Goal: Information Seeking & Learning: Learn about a topic

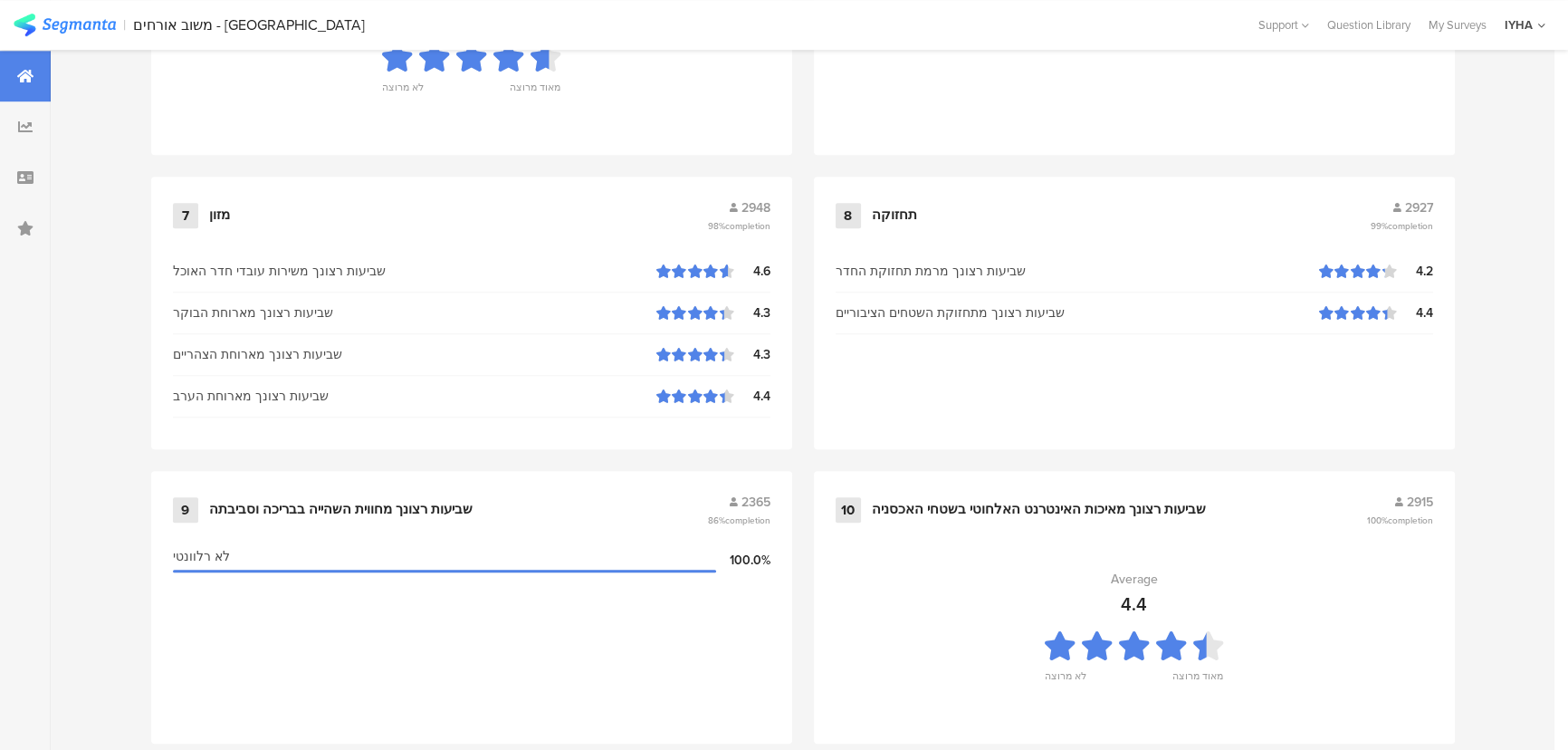
scroll to position [1811, 0]
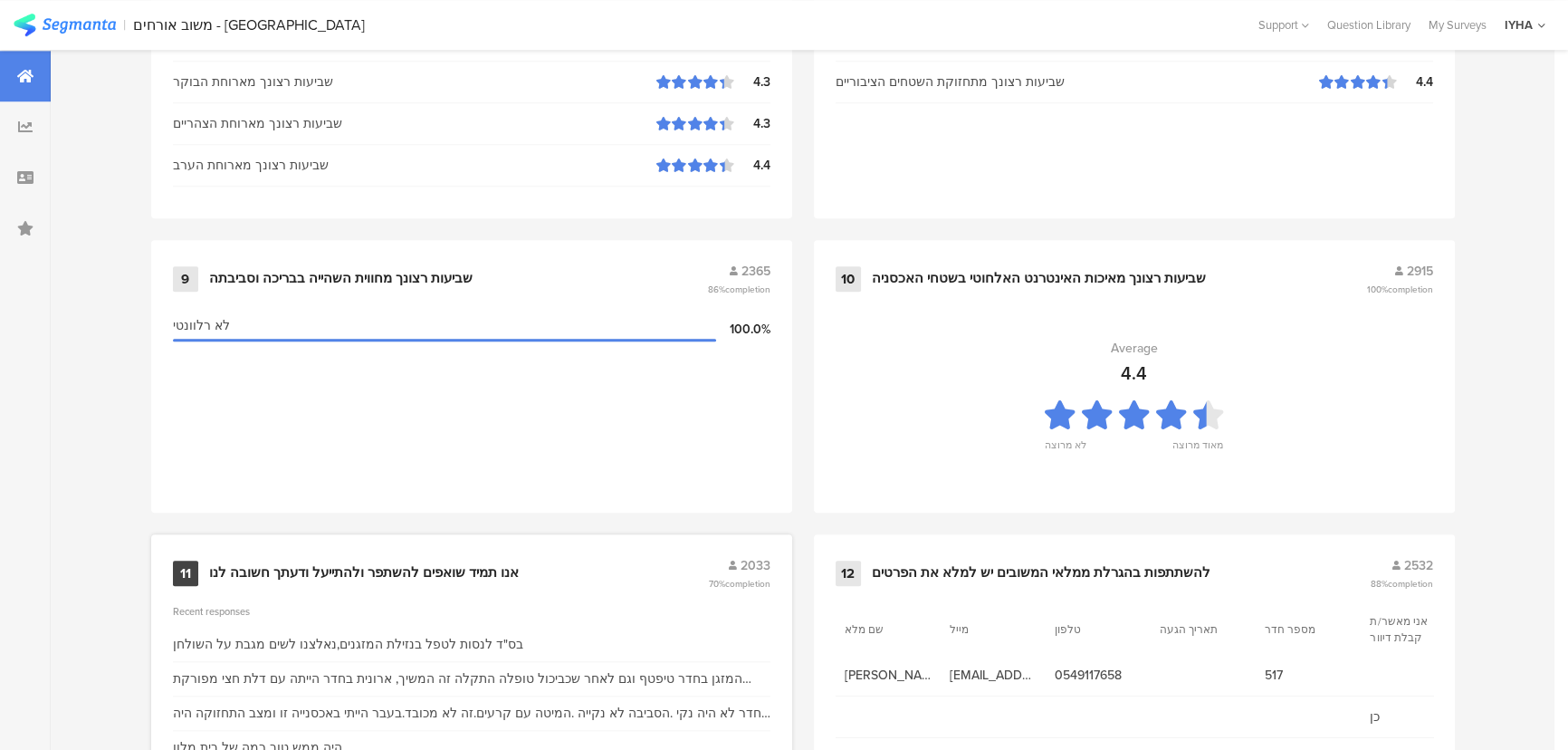
click at [471, 556] on div "11 אנו תמיד שואפים להשתפר ולהתייעל ודעתך חשובה לנו 2033 70% completion" at bounding box center [472, 573] width 597 height 35
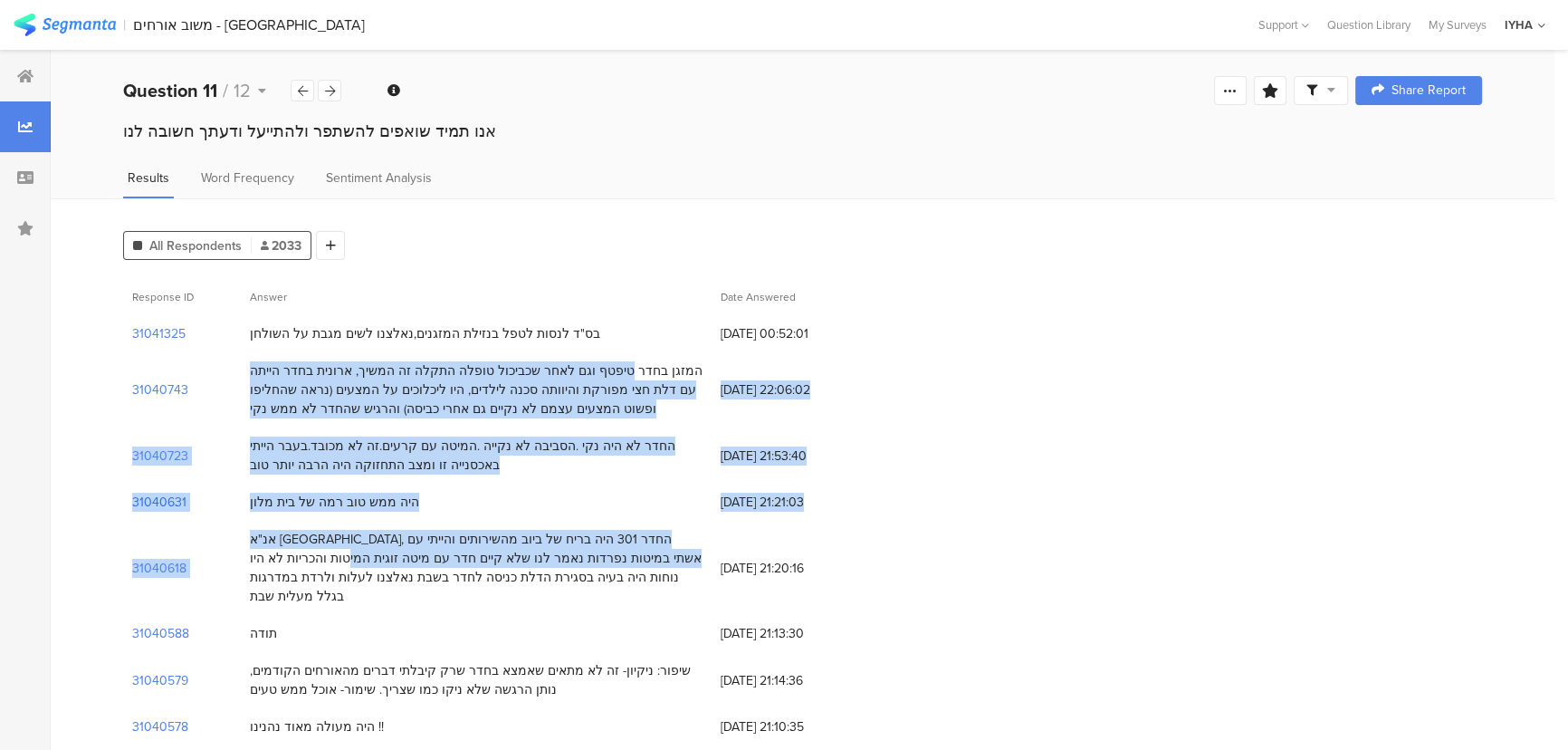
drag, startPoint x: 650, startPoint y: 378, endPoint x: 169, endPoint y: 498, distance: 495.7
click at [148, 505] on section "31040631" at bounding box center [159, 502] width 54 height 19
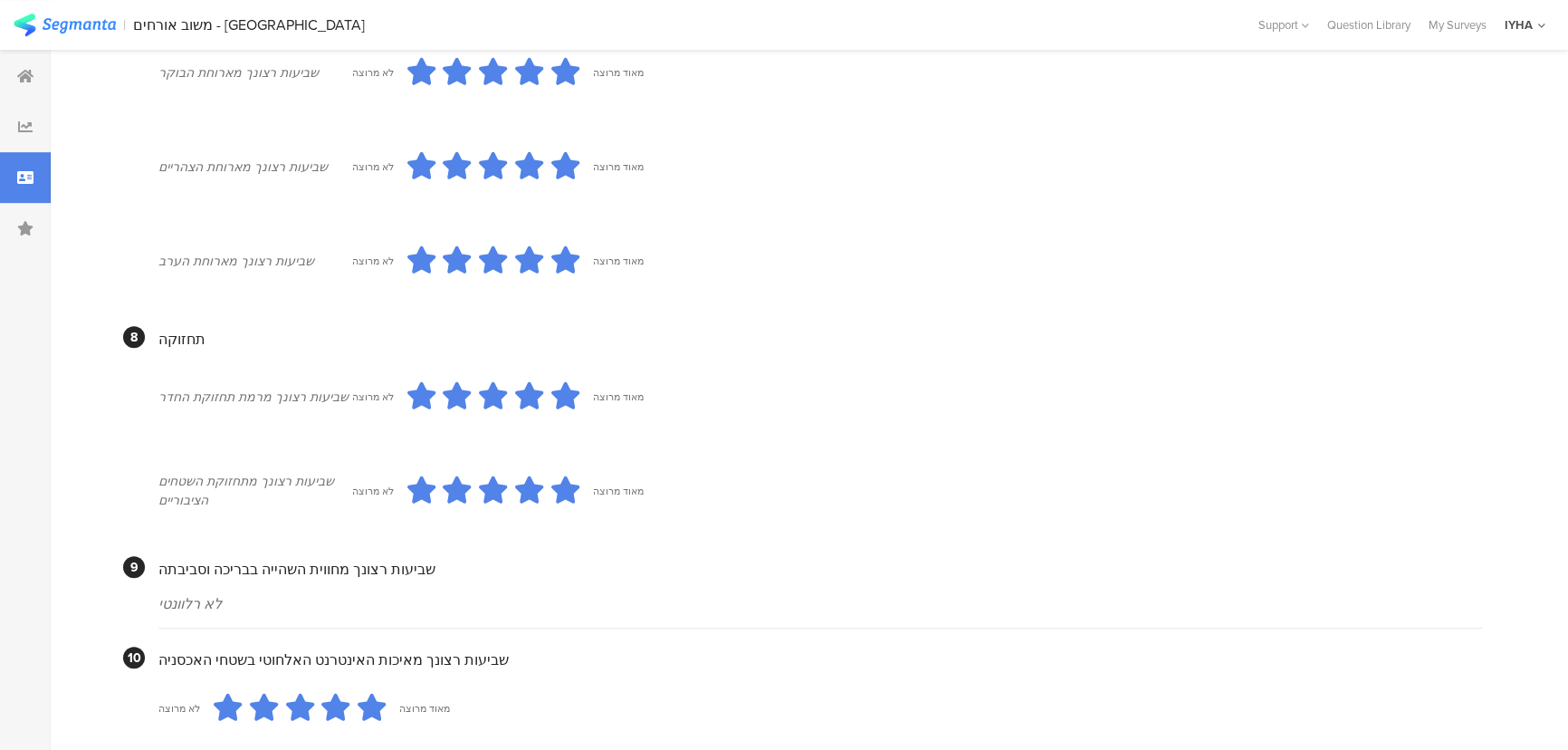
scroll to position [1499, 0]
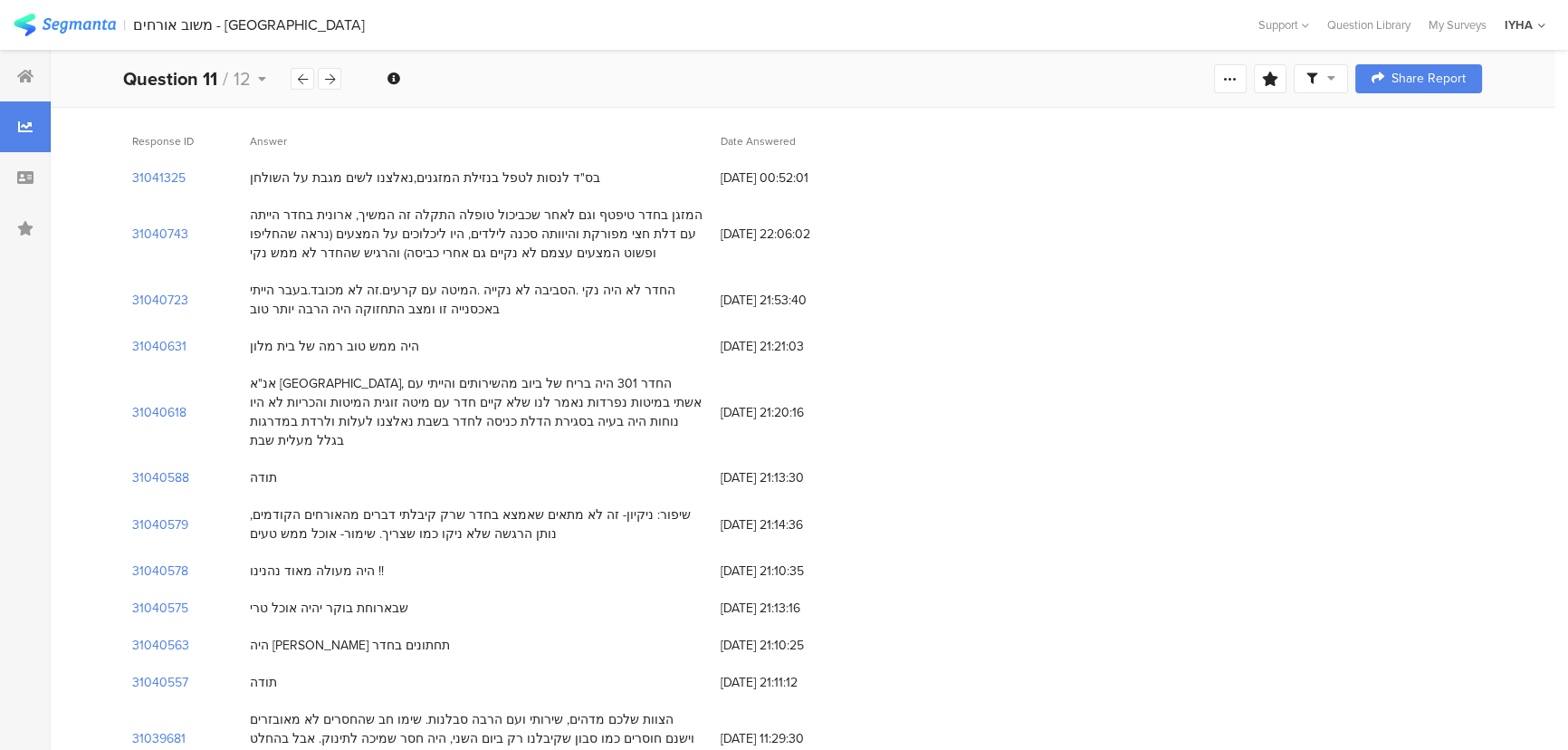
scroll to position [246, 0]
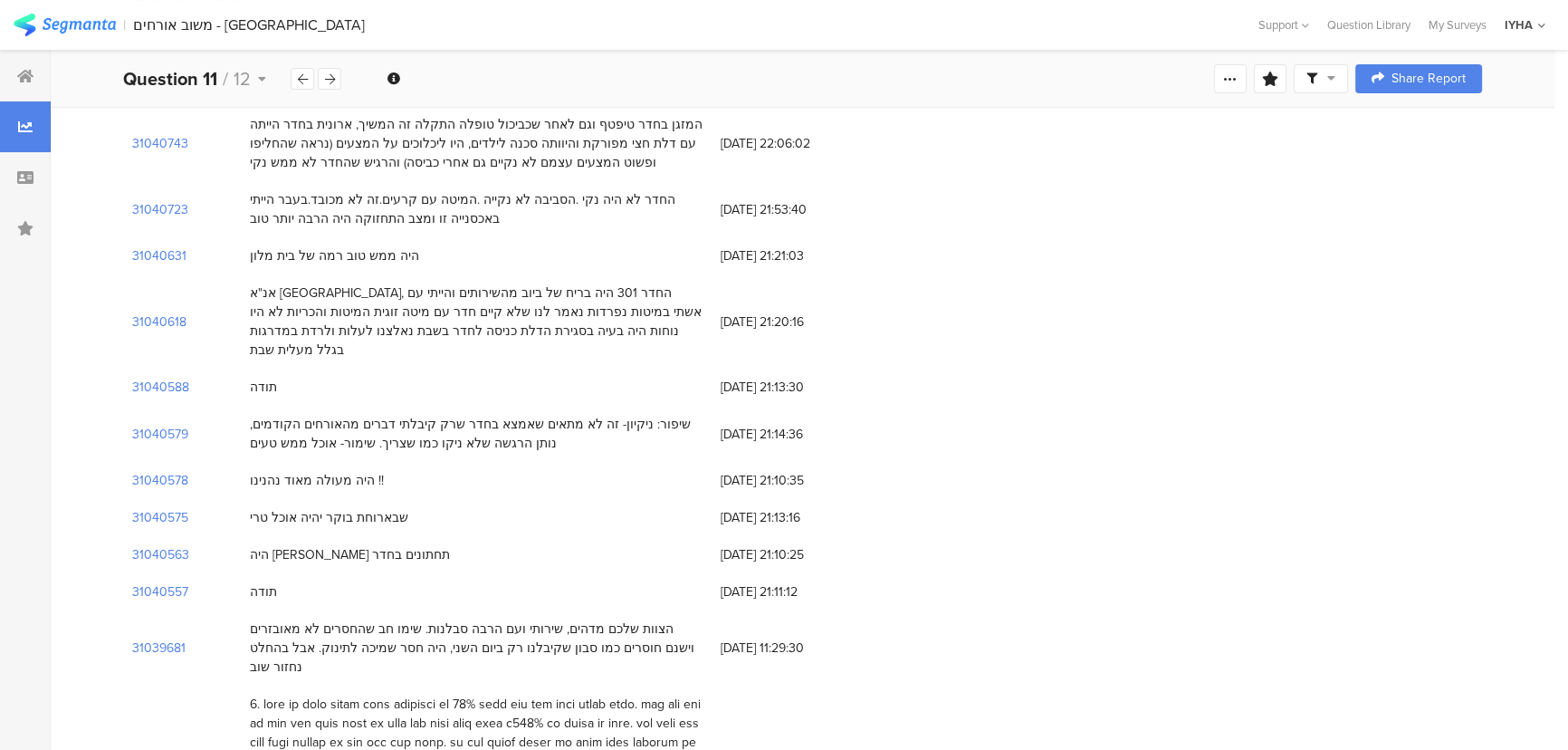
drag, startPoint x: 644, startPoint y: 310, endPoint x: 274, endPoint y: 432, distance: 389.6
click at [169, 424] on section "31040579" at bounding box center [160, 434] width 56 height 19
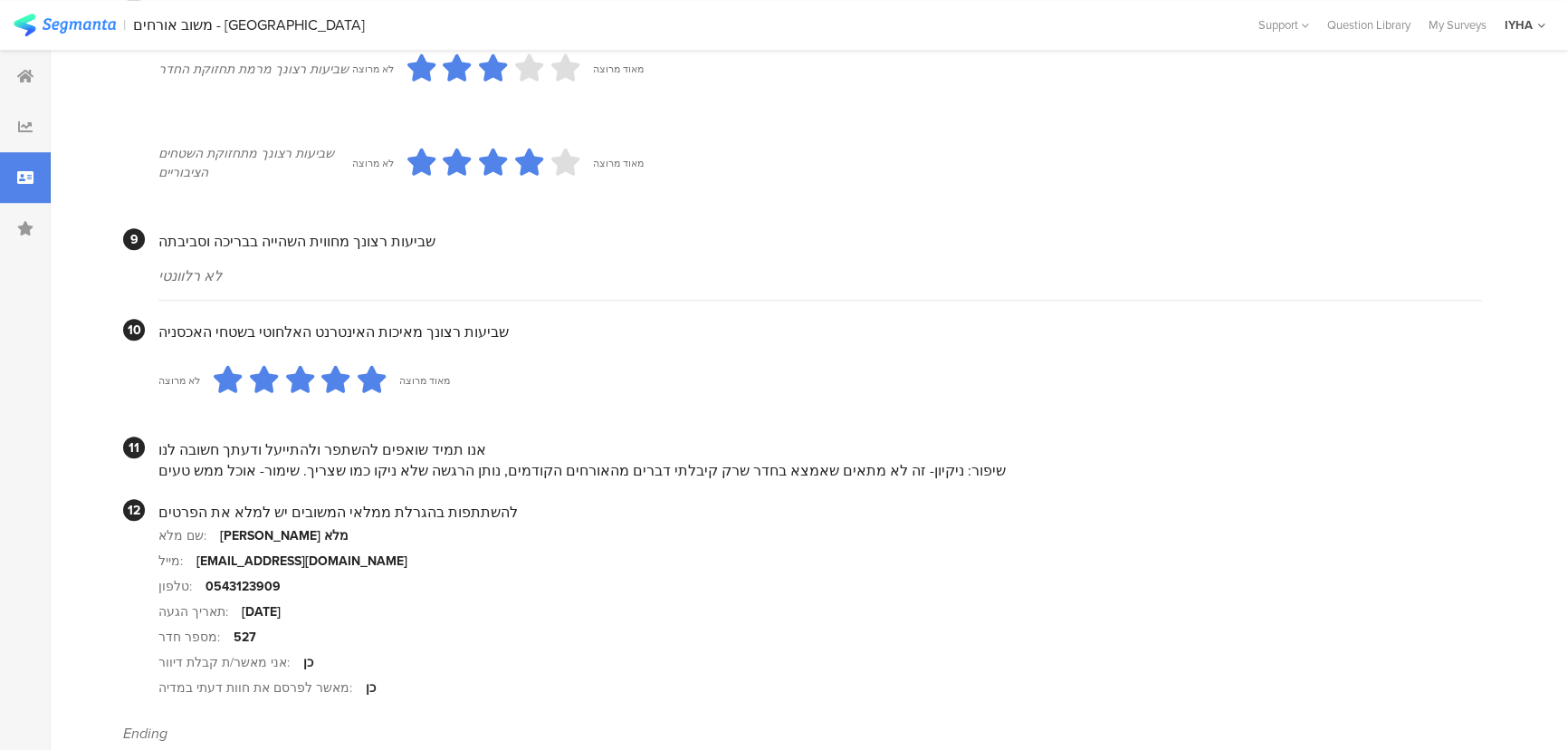
scroll to position [1616, 0]
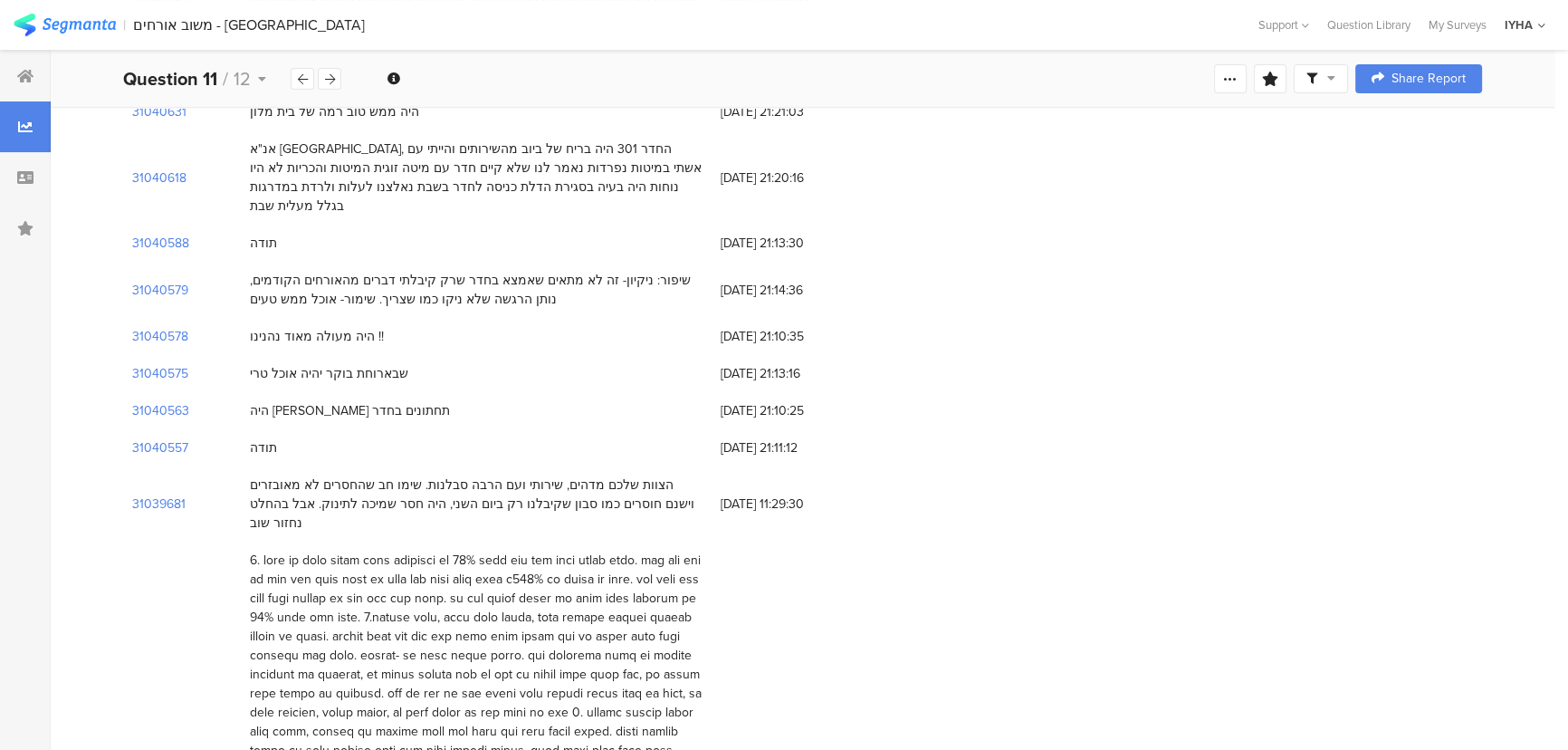
scroll to position [411, 0]
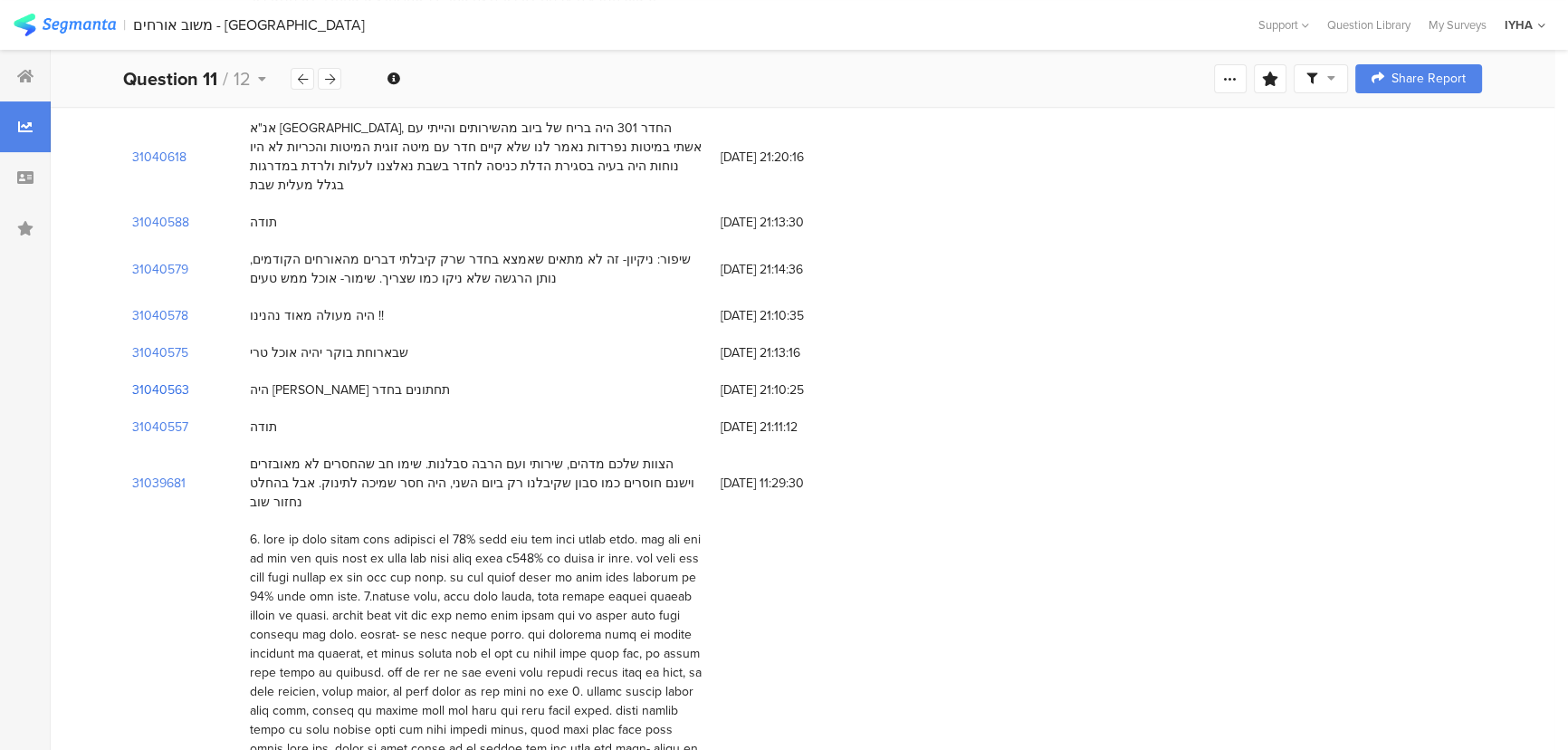
click at [151, 380] on section "31040563" at bounding box center [160, 390] width 57 height 19
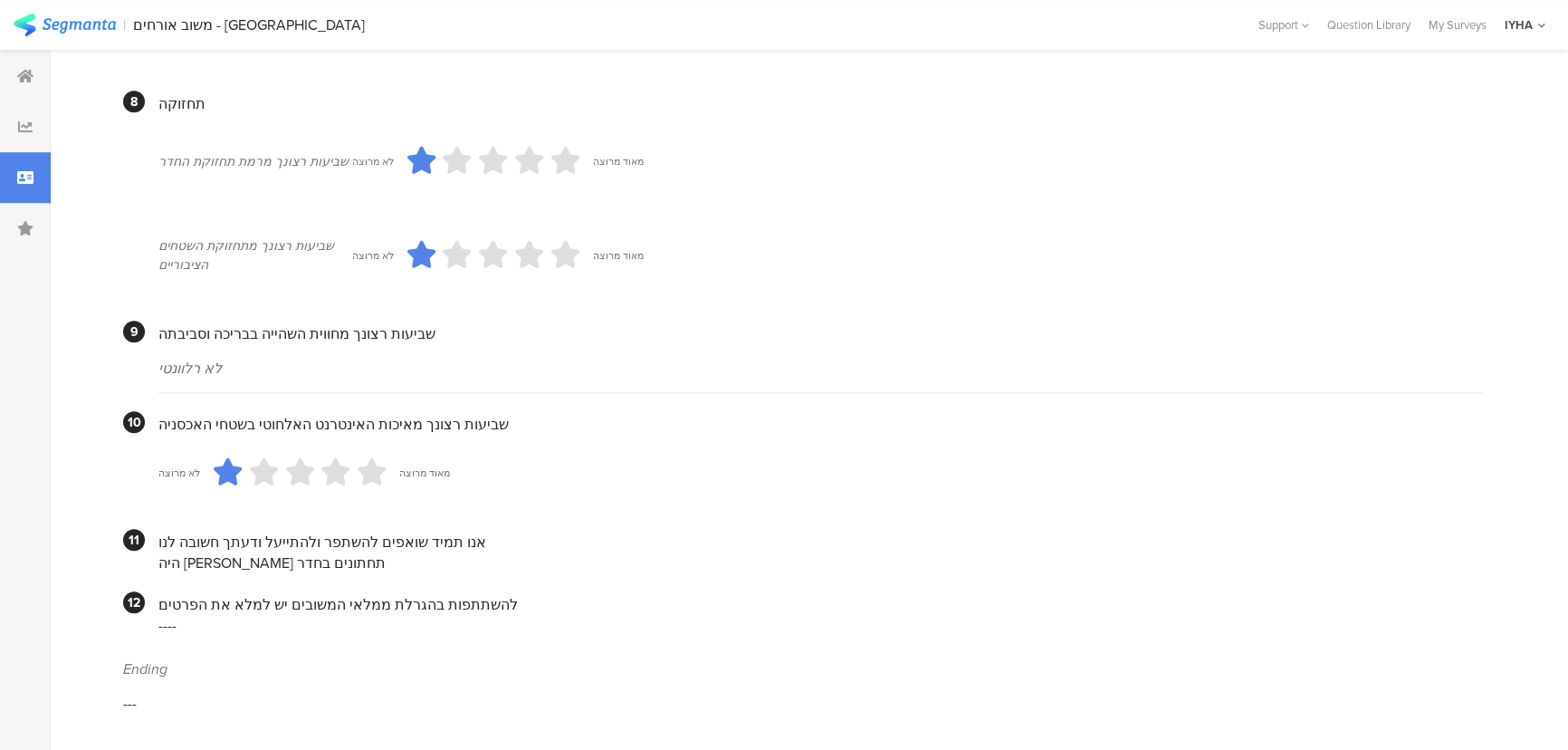
scroll to position [1499, 0]
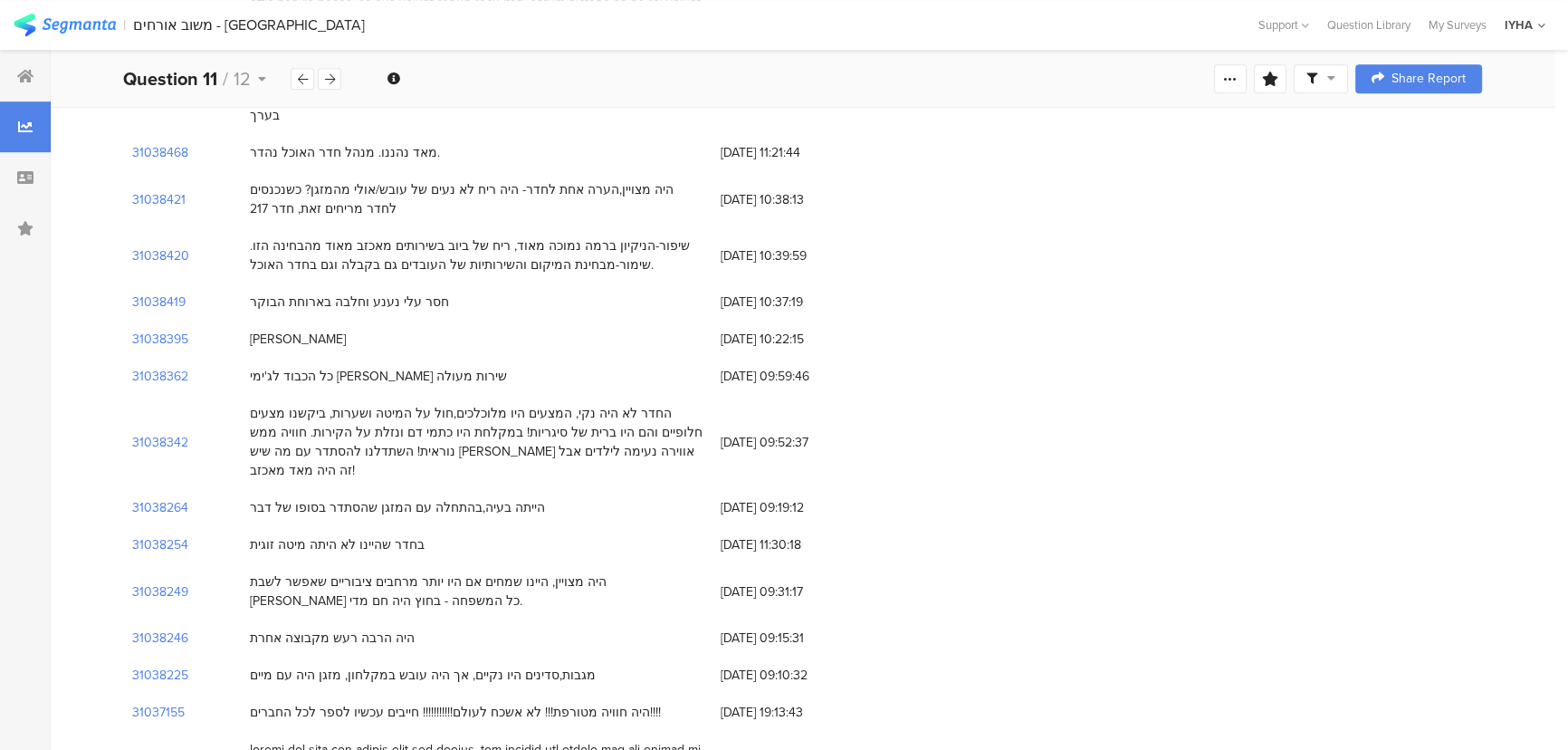
scroll to position [411, 0]
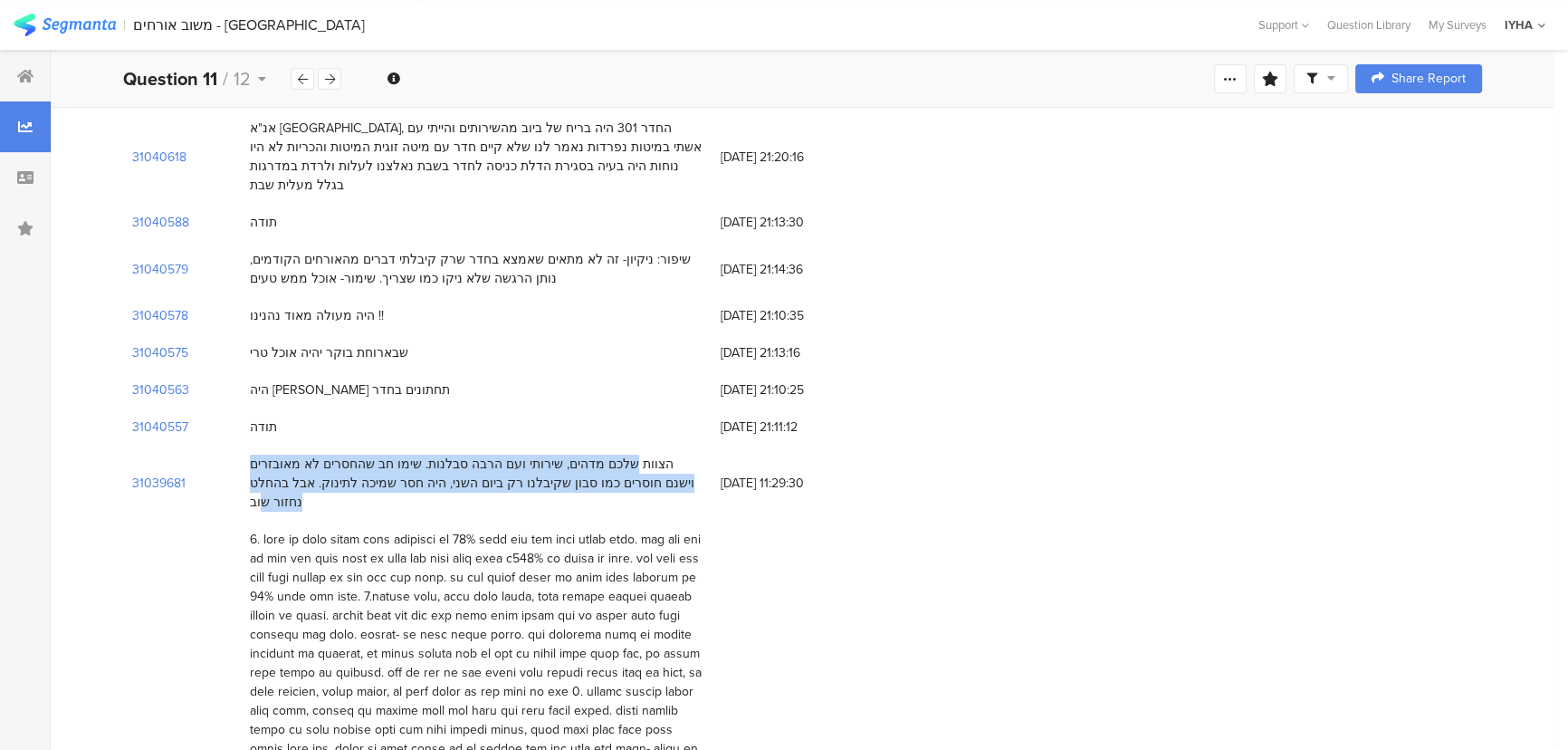
drag, startPoint x: 657, startPoint y: 443, endPoint x: 287, endPoint y: 472, distance: 371.1
click at [287, 472] on div "הצוות שלכם מדהים, שירותי ועם הרבה סבלנות. שימו חב שהחסרים לא מאובזרים וישנם חוס…" at bounding box center [476, 483] width 471 height 75
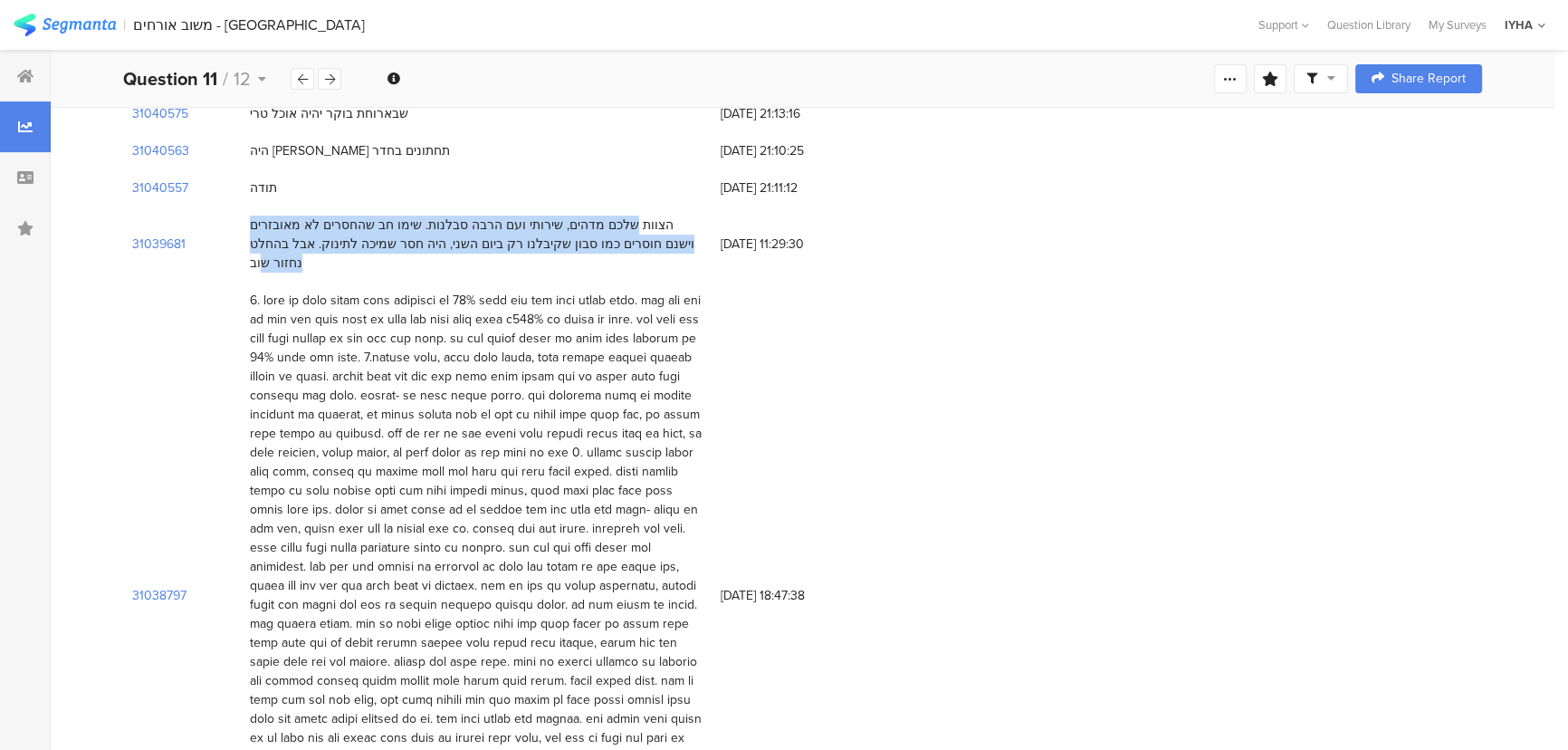
scroll to position [658, 0]
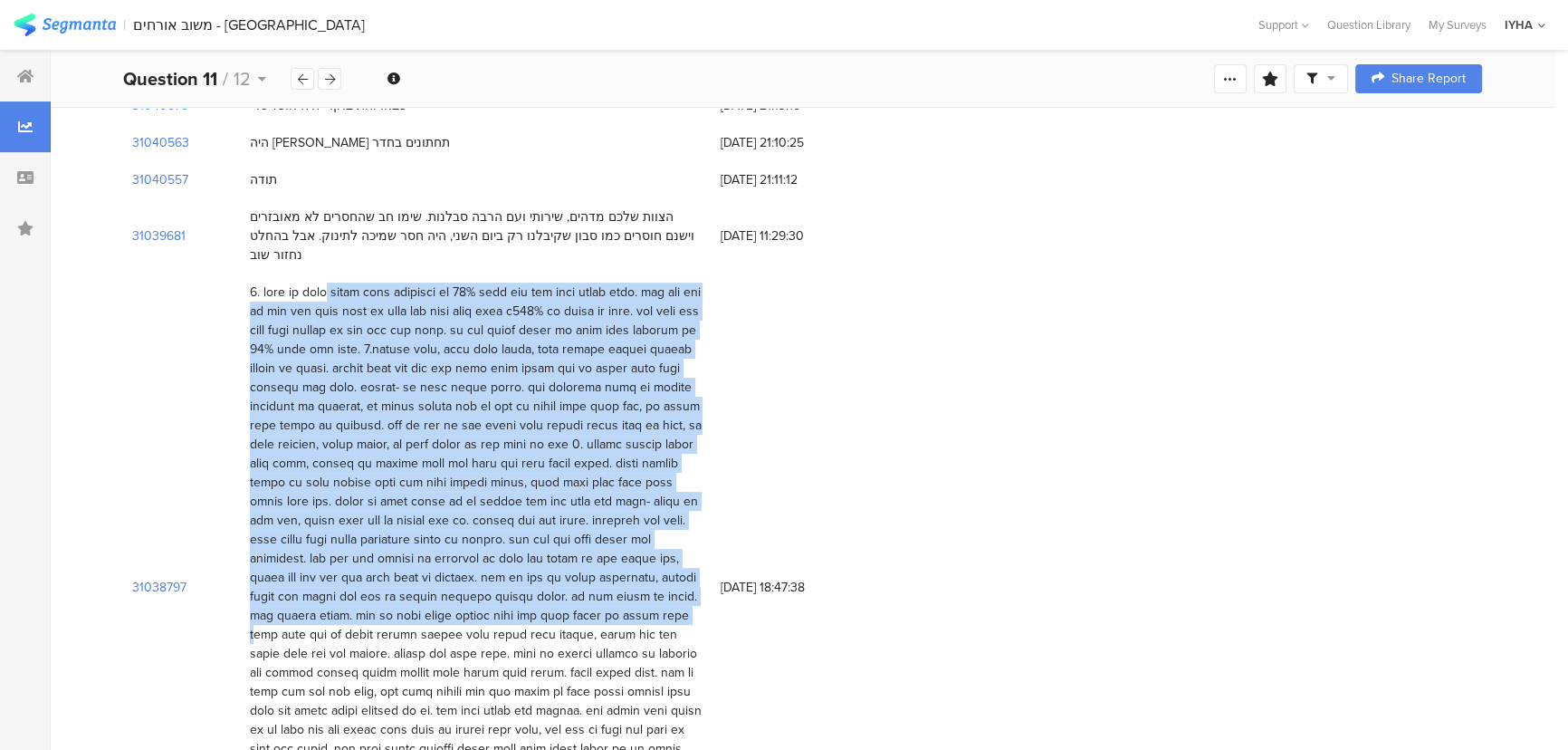
drag, startPoint x: 657, startPoint y: 251, endPoint x: 482, endPoint y: 561, distance: 356.0
click at [487, 564] on div at bounding box center [476, 587] width 452 height 609
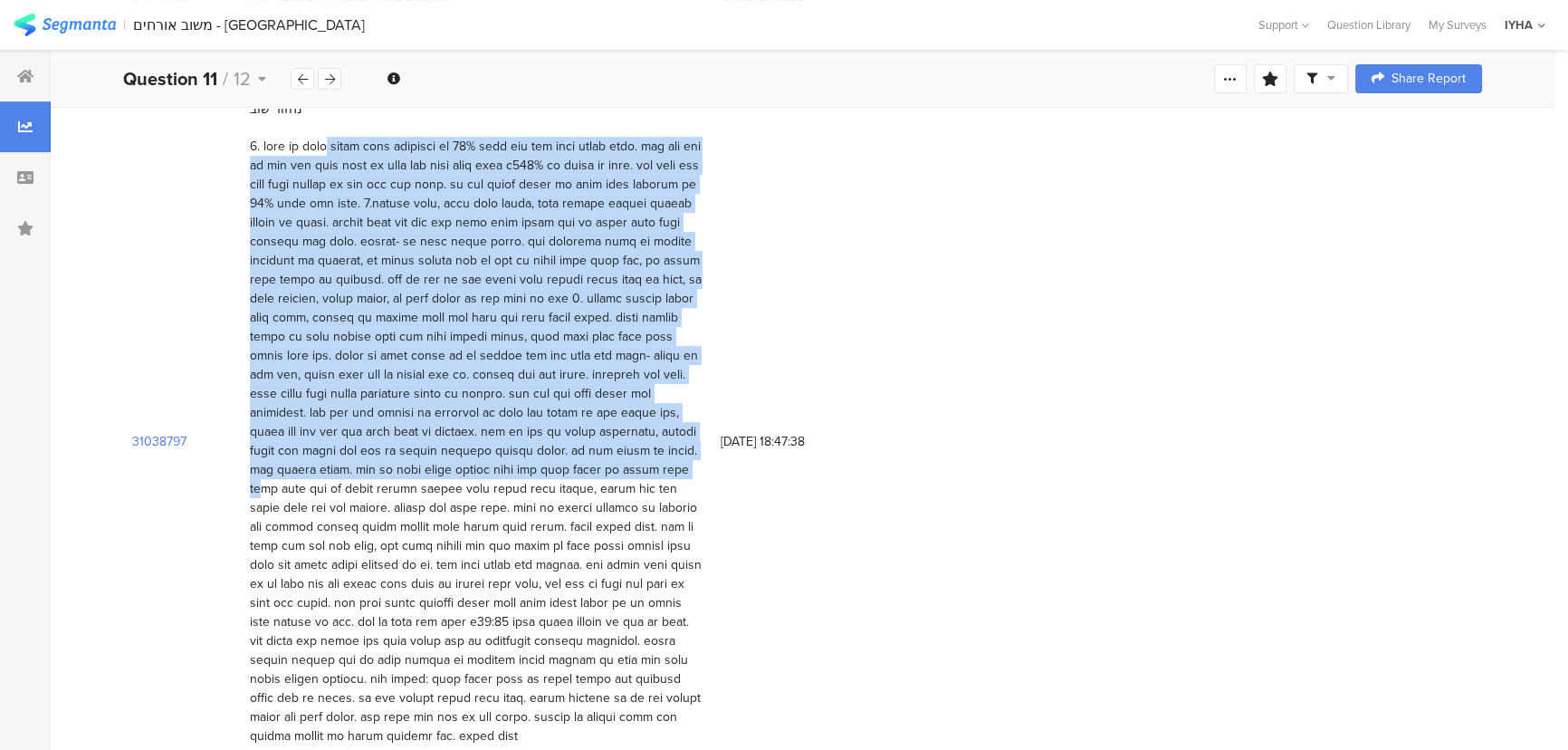
scroll to position [823, 0]
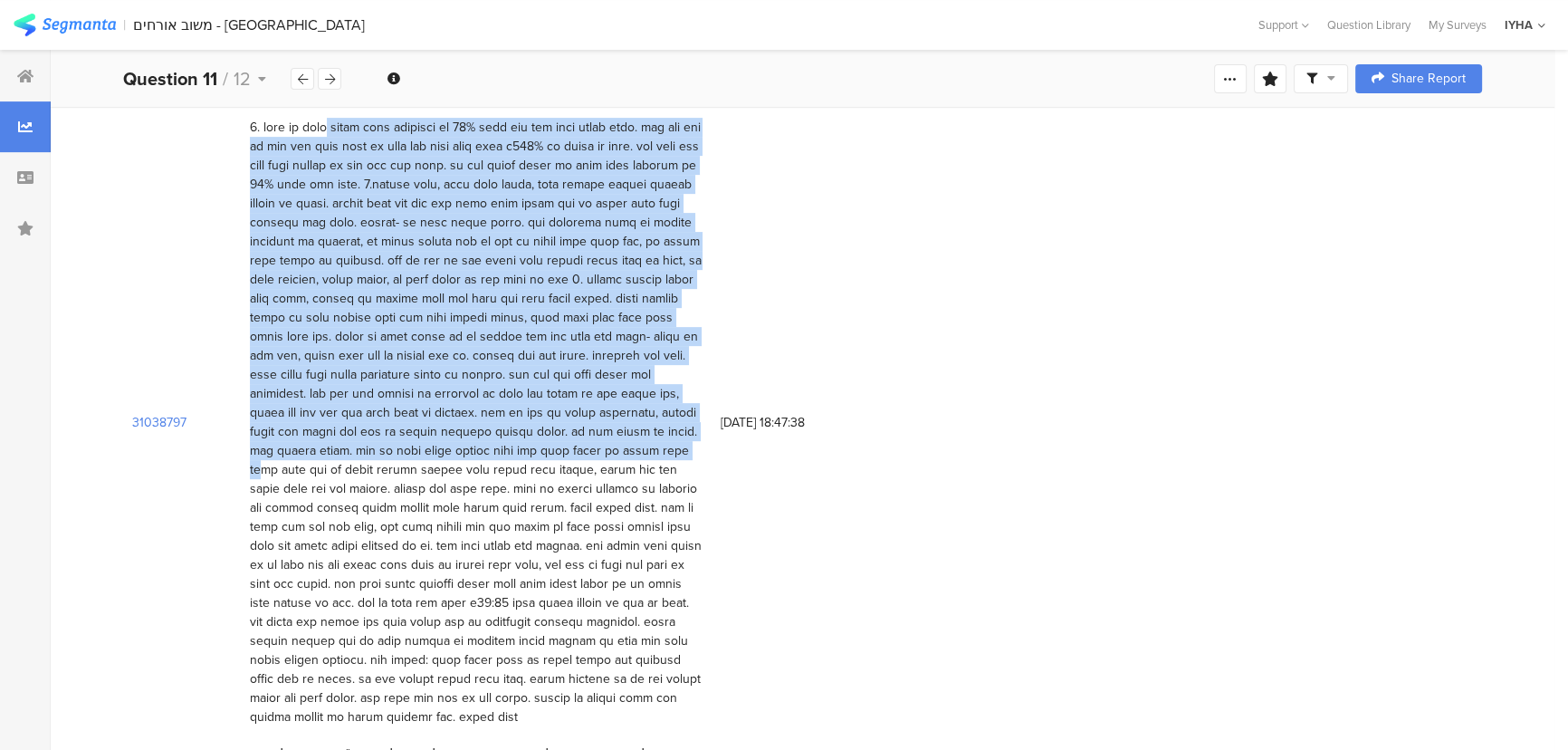
click at [492, 416] on div at bounding box center [476, 422] width 452 height 609
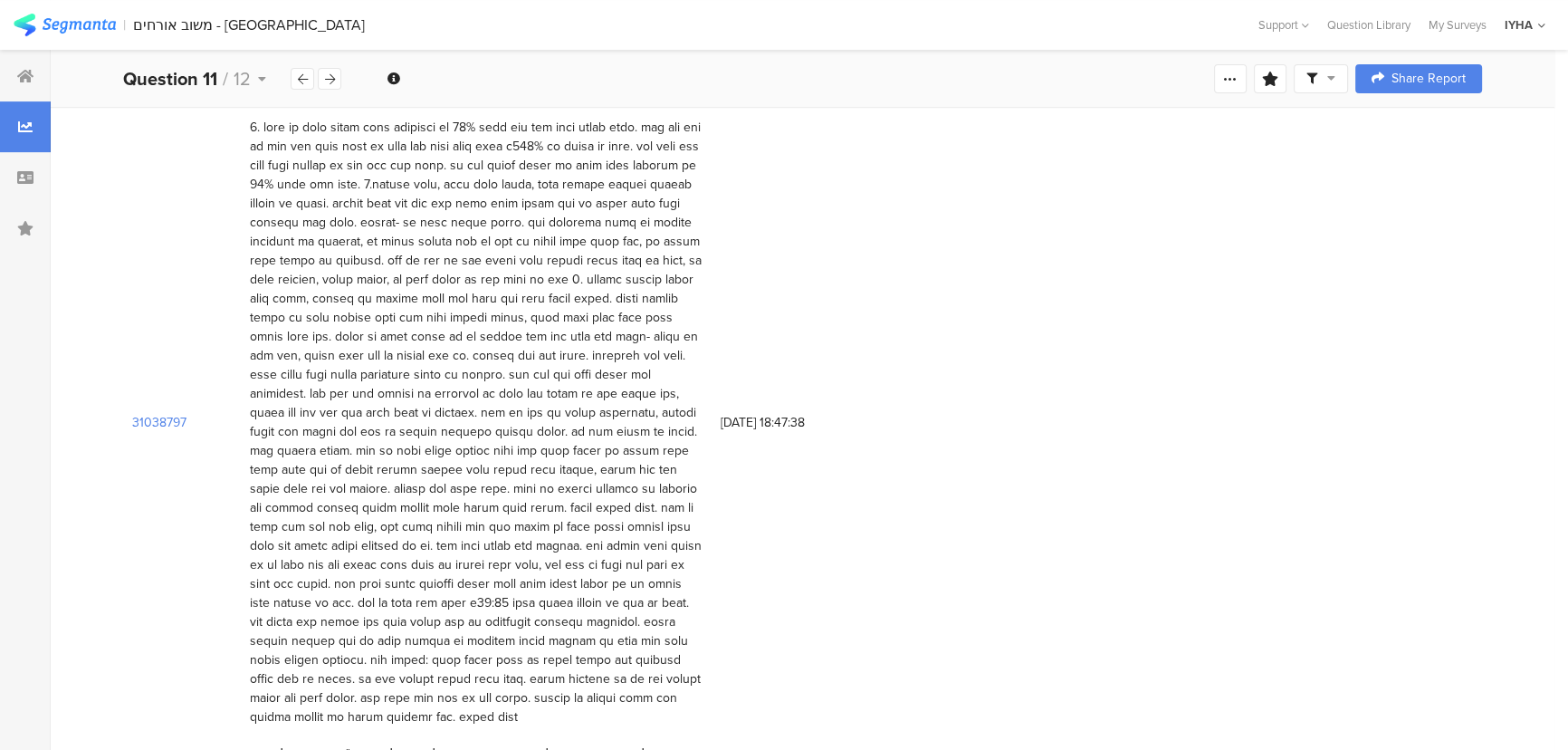
drag, startPoint x: 602, startPoint y: 396, endPoint x: 257, endPoint y: 658, distance: 433.2
click at [257, 658] on div at bounding box center [476, 422] width 452 height 609
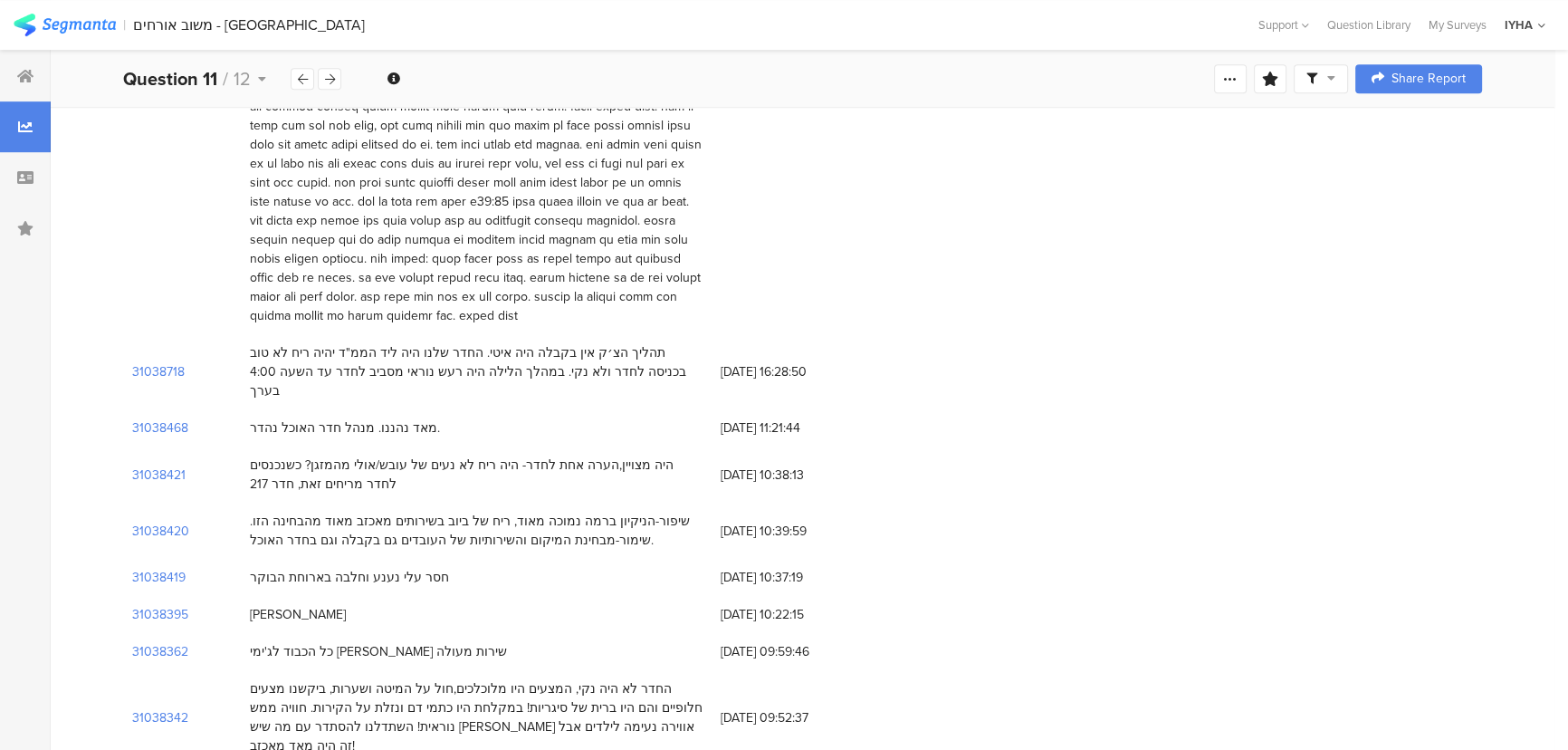
scroll to position [1234, 0]
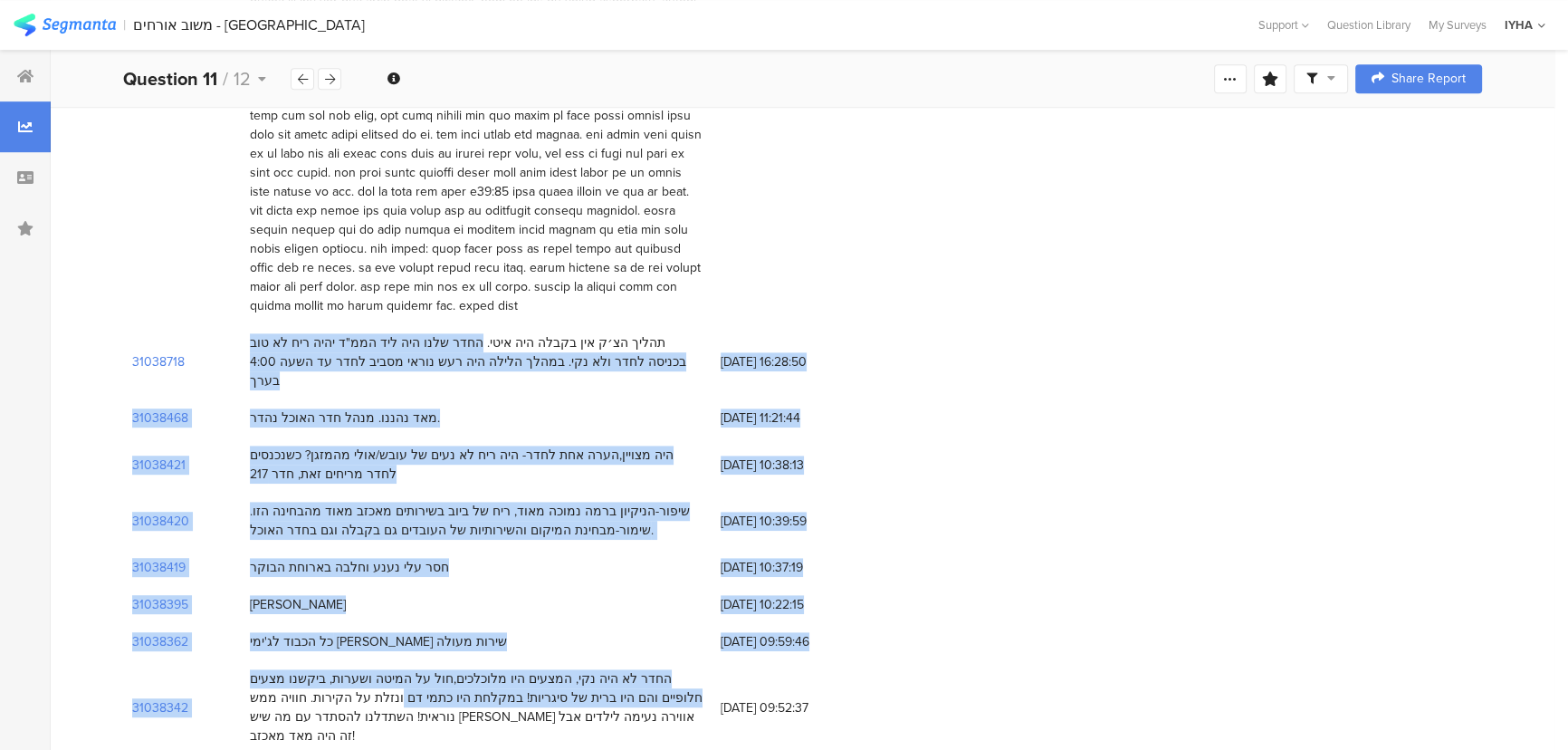
drag, startPoint x: 553, startPoint y: 284, endPoint x: 499, endPoint y: 613, distance: 333.4
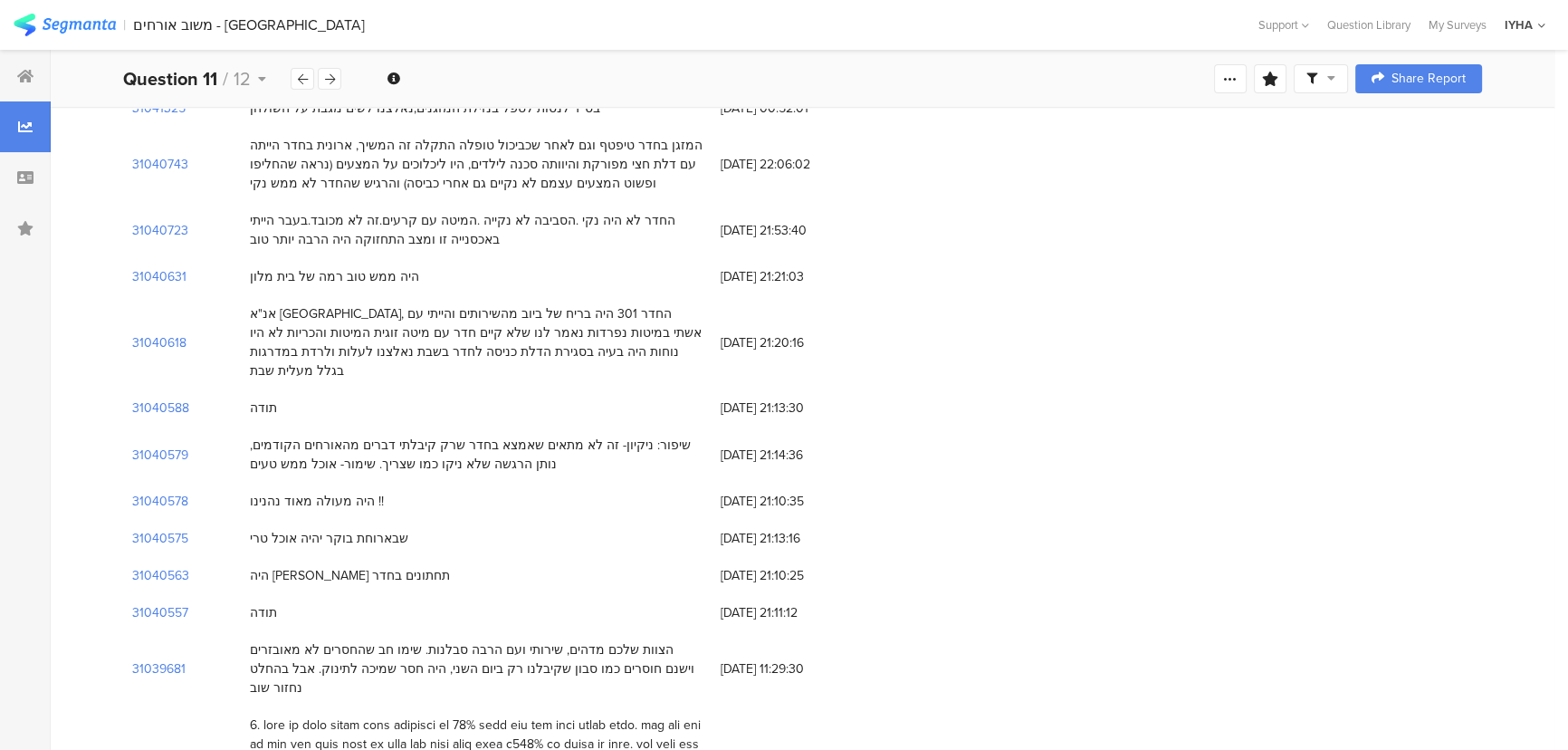
scroll to position [0, 0]
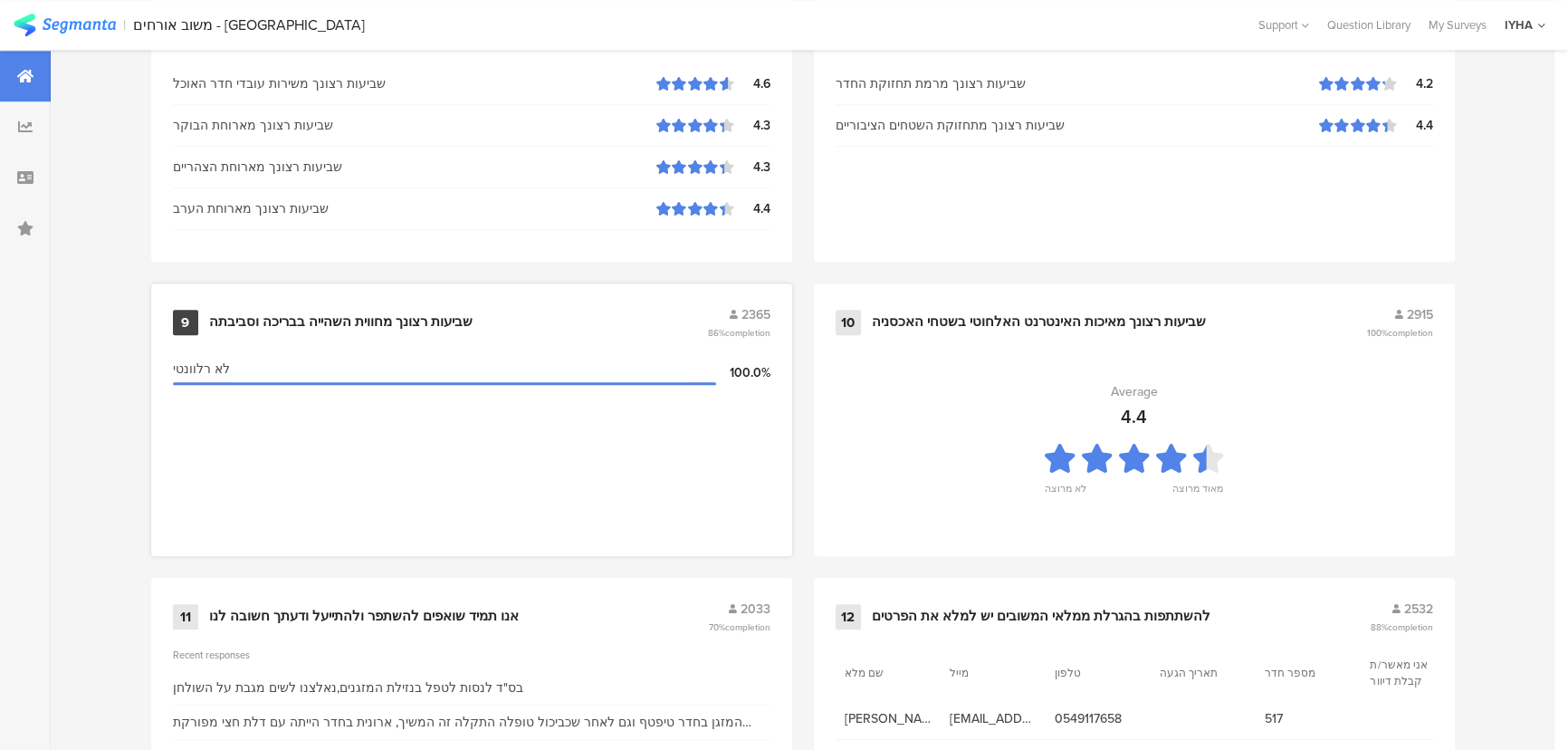
scroll to position [1902, 0]
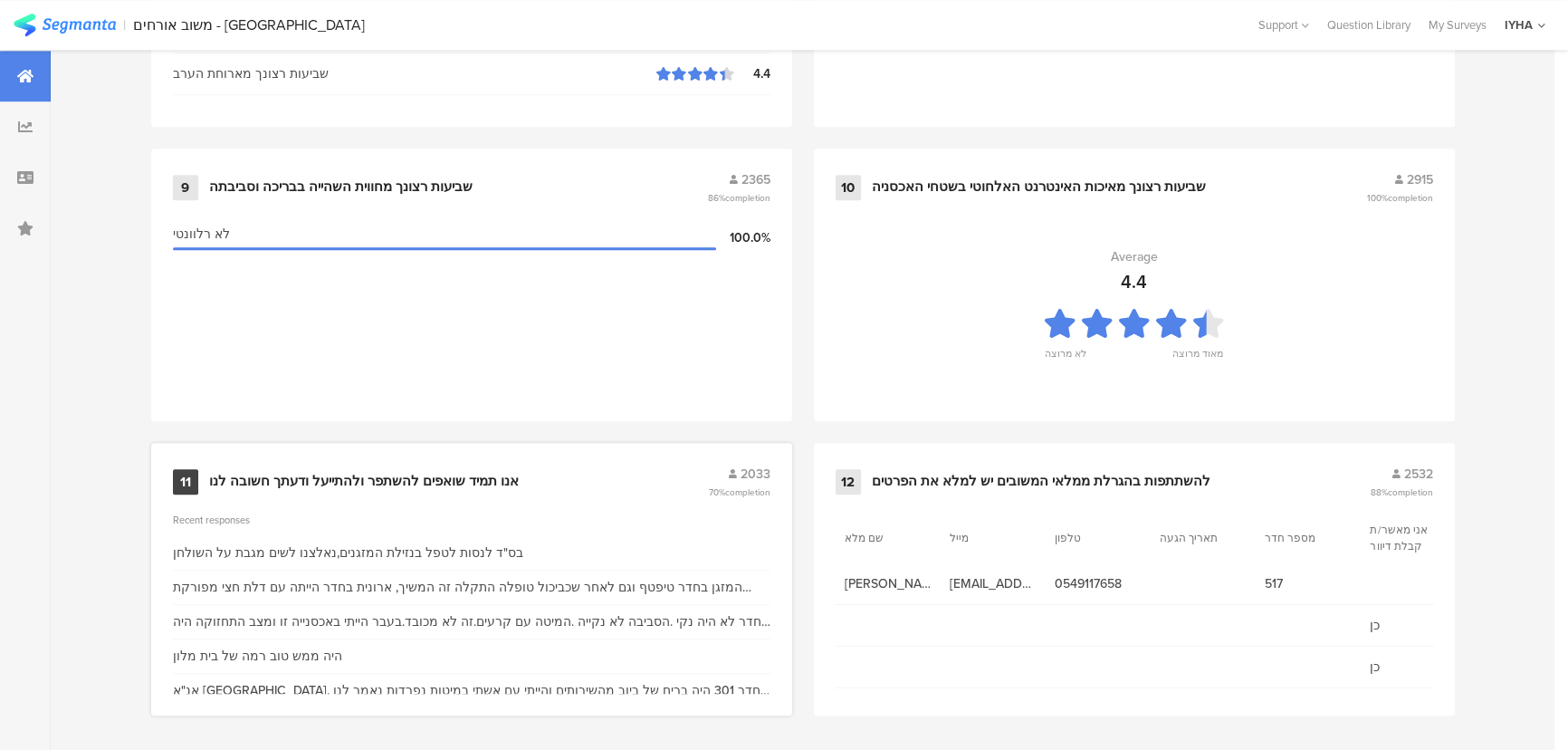
click at [488, 473] on div "אנו תמיד שואפים להשתפר ולהתייעל ודעתך חשובה לנו" at bounding box center [363, 481] width 310 height 18
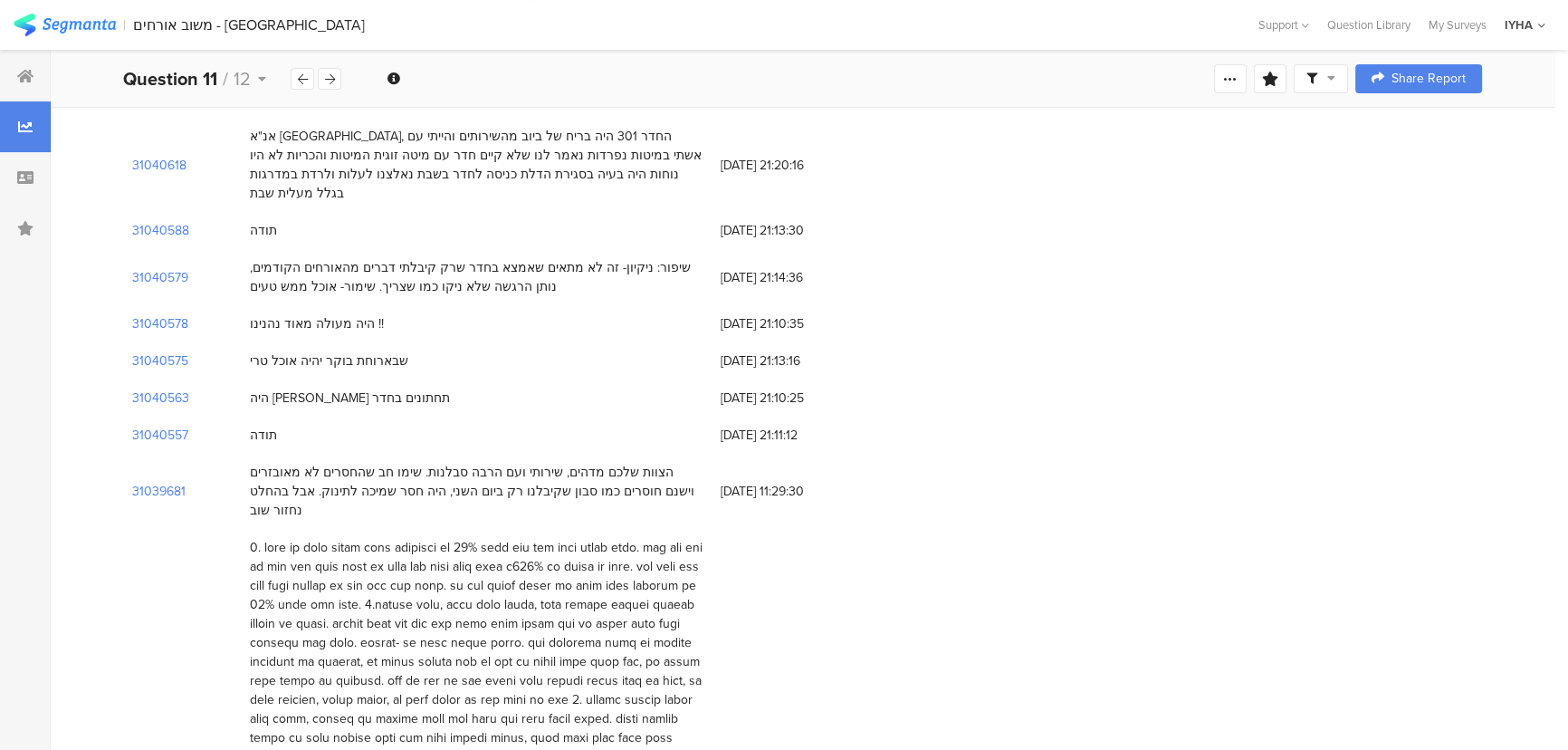
scroll to position [411, 0]
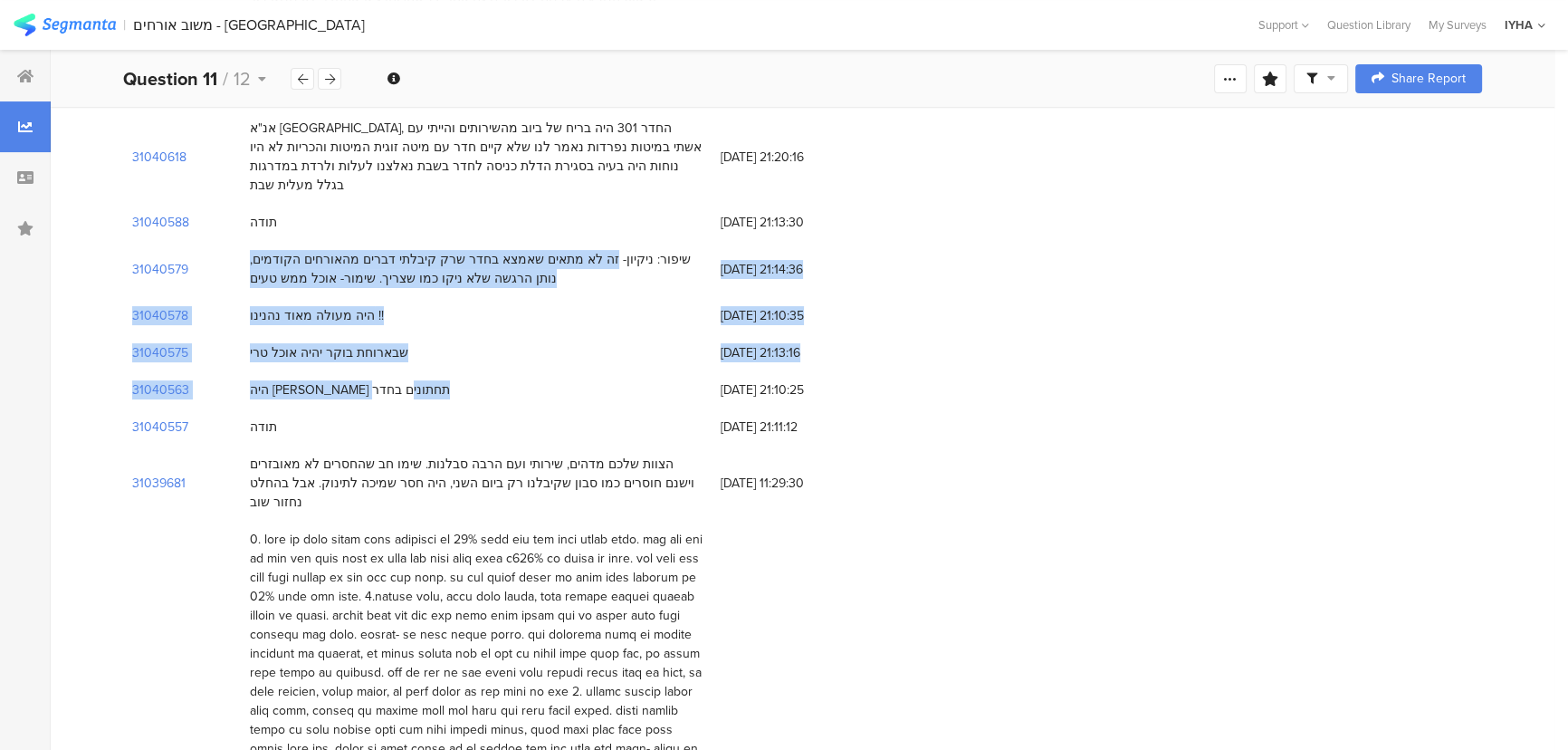
drag, startPoint x: 625, startPoint y: 244, endPoint x: 473, endPoint y: 379, distance: 203.3
click at [365, 343] on div "שבארוחת בוקר יהיה אוכל טרי" at bounding box center [329, 352] width 158 height 19
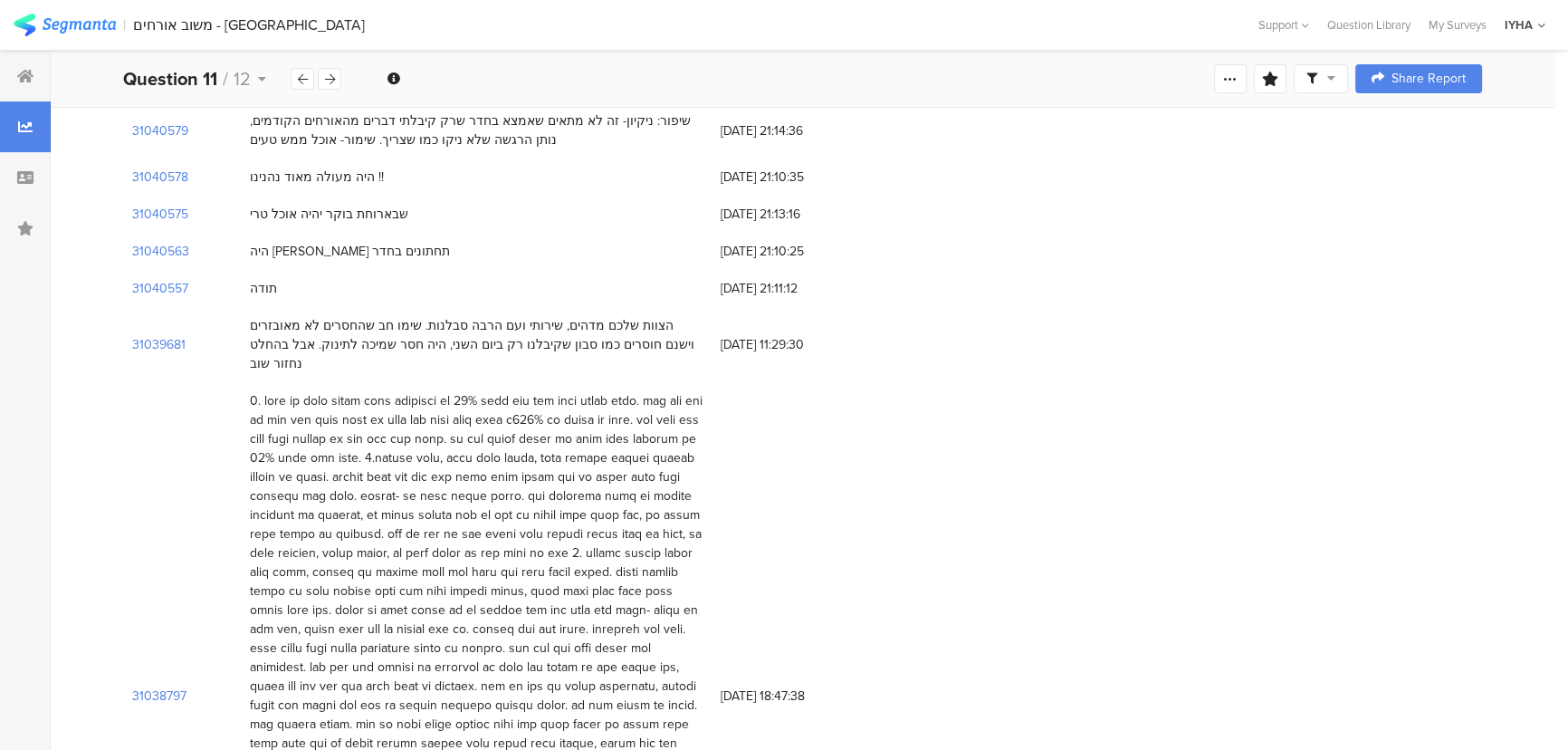
scroll to position [576, 0]
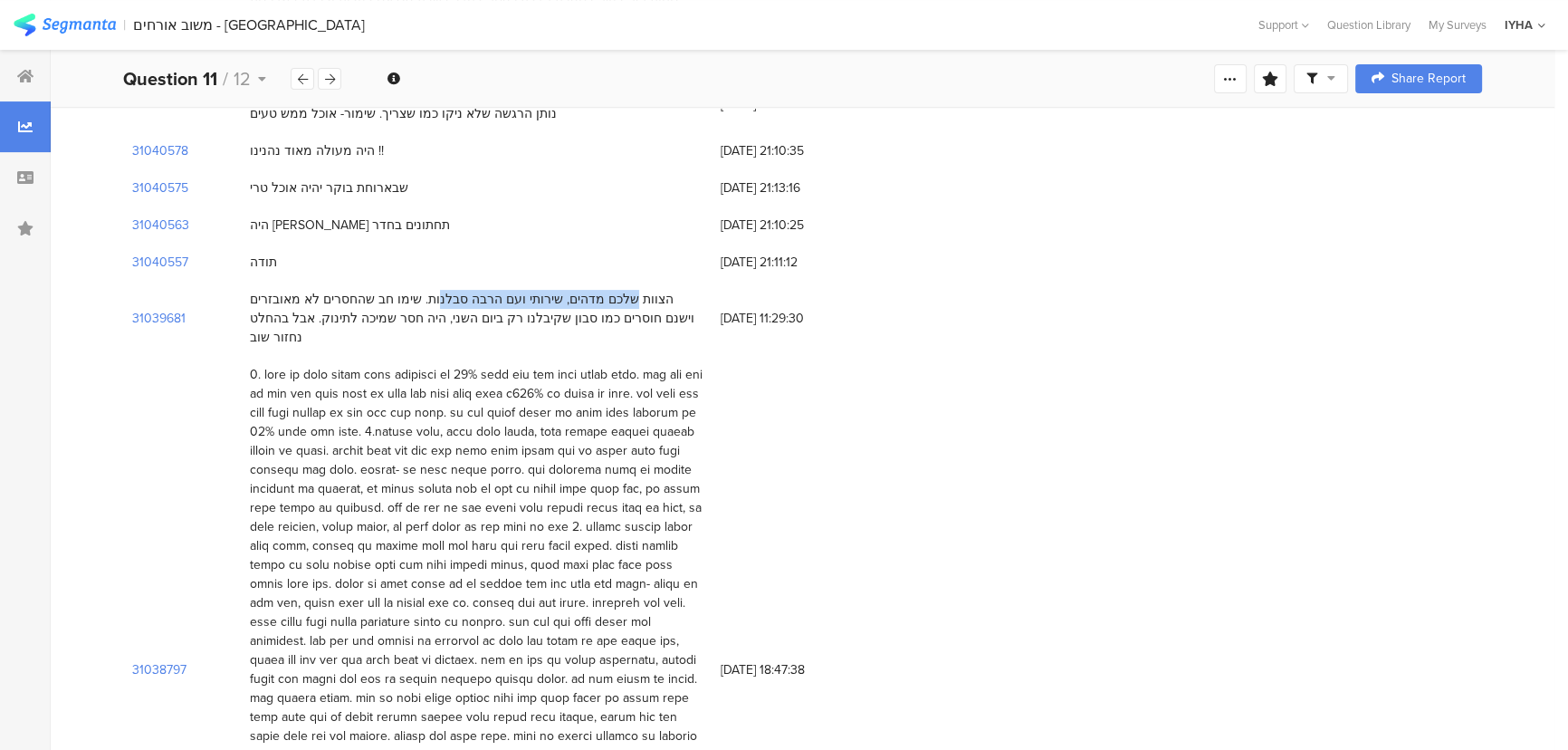
drag, startPoint x: 665, startPoint y: 280, endPoint x: 484, endPoint y: 285, distance: 181.1
click at [484, 289] on div "הצוות שלכם מדהים, שירותי ועם הרבה סבלנות. שימו חב שהחסרים לא מאובזרים וישנם חוס…" at bounding box center [476, 317] width 452 height 57
click at [652, 289] on div "הצוות שלכם מדהים, שירותי ועם הרבה סבלנות. שימו חב שהחסרים לא מאובזרים וישנם חוס…" at bounding box center [476, 317] width 452 height 57
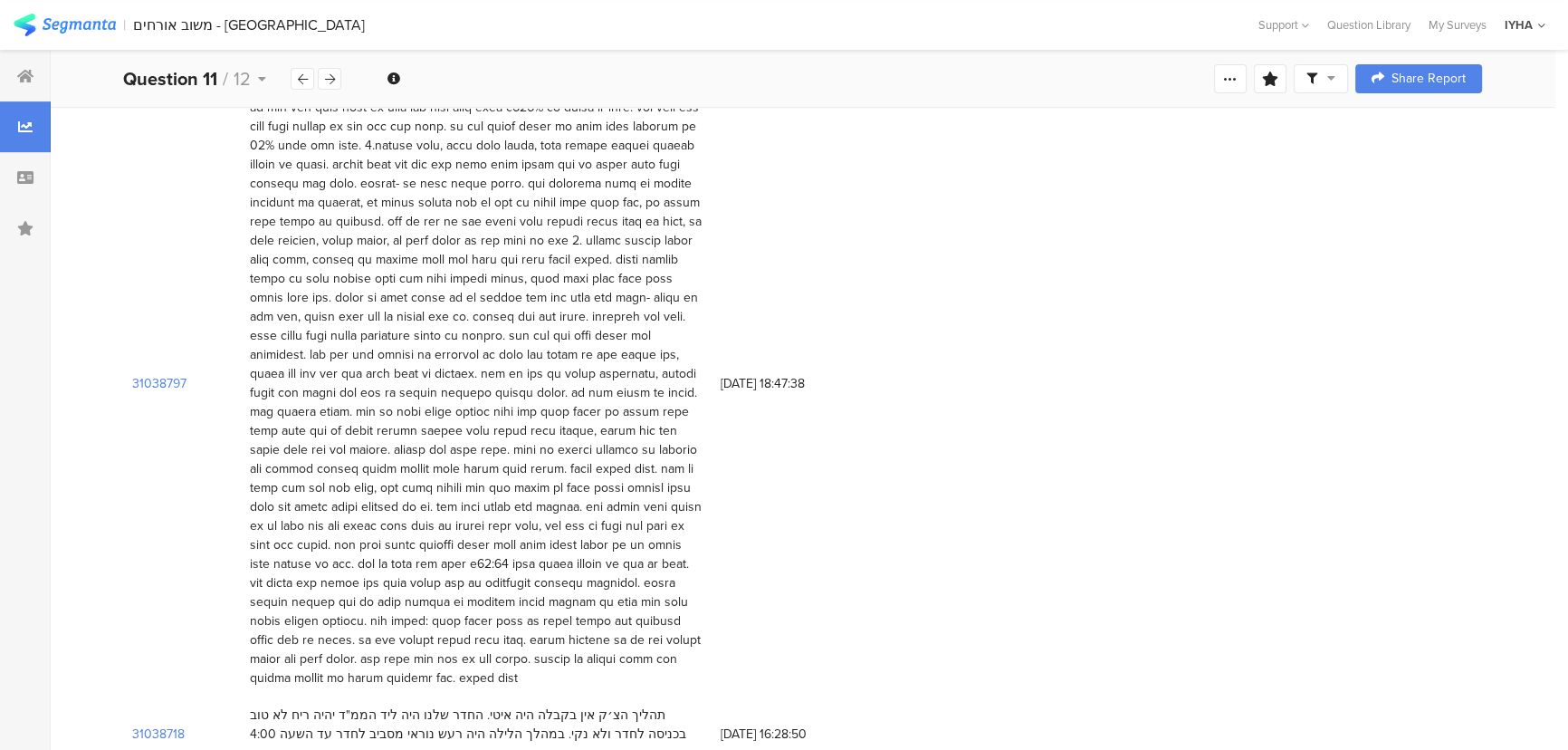
scroll to position [823, 0]
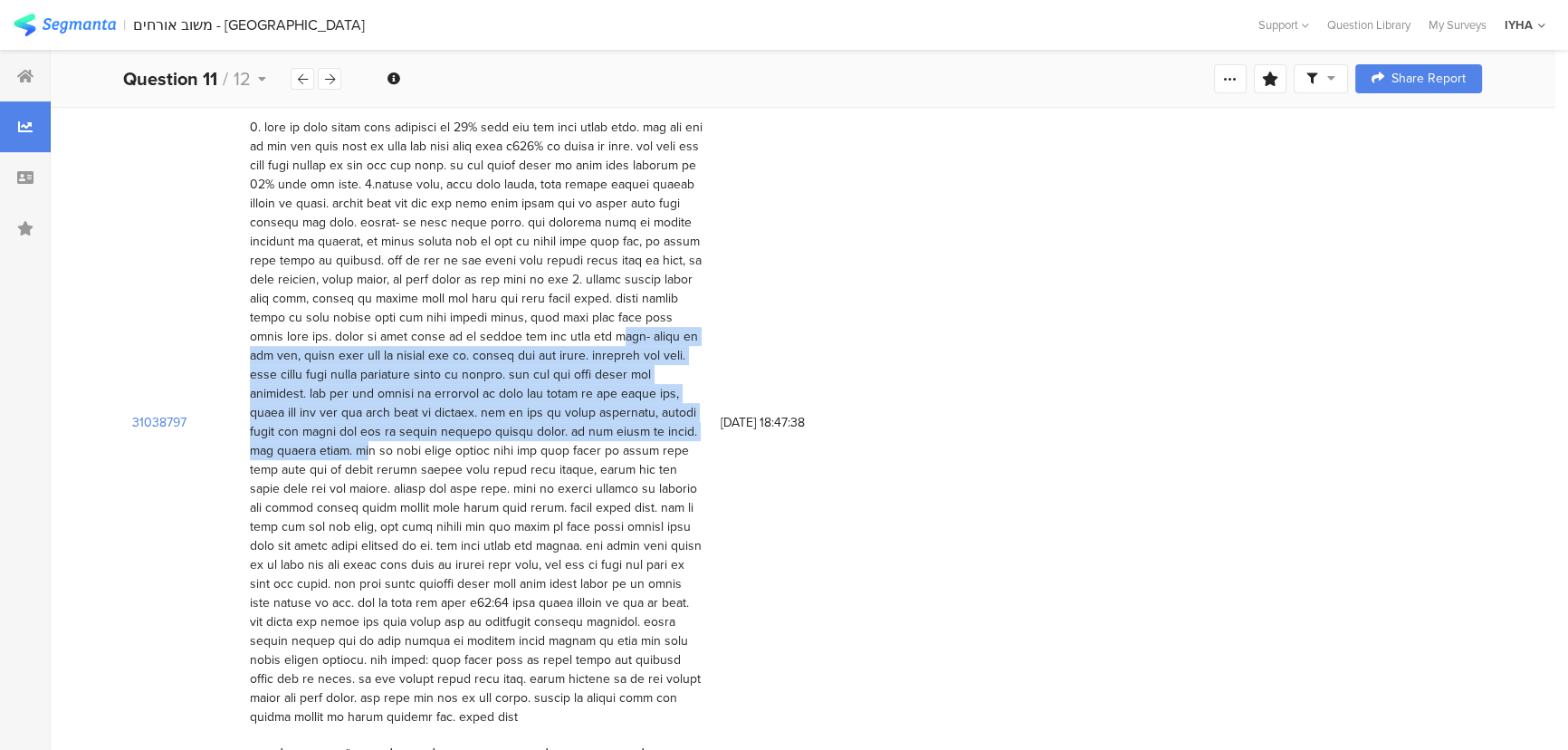
drag, startPoint x: 483, startPoint y: 298, endPoint x: 329, endPoint y: 395, distance: 182.0
click at [329, 395] on div at bounding box center [476, 422] width 452 height 609
copy div "חדר אוכל- האוכל לא היה טרי, ביצים קשות יום כן עשויות יום לא. לחביתה היה טעם לוו…"
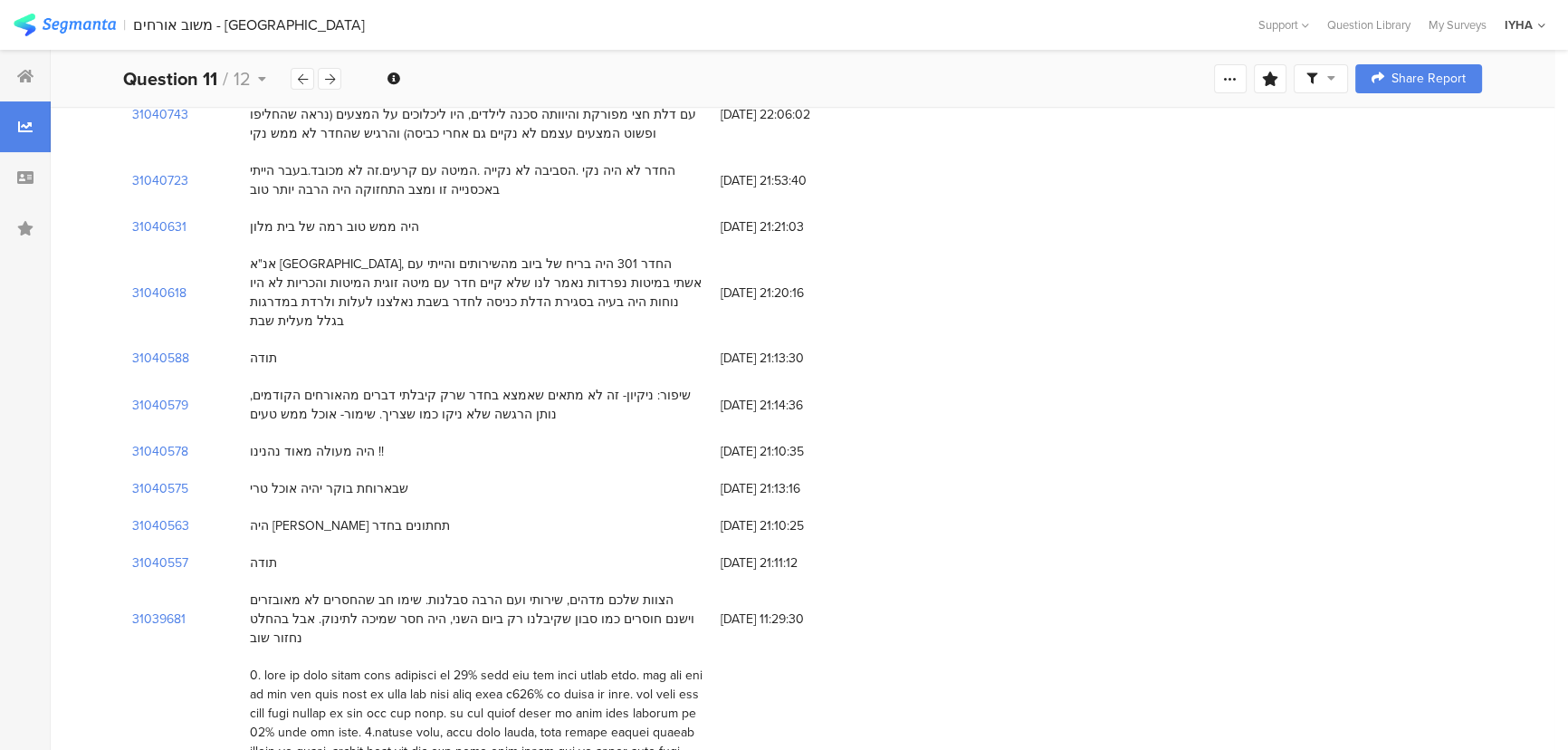
scroll to position [246, 0]
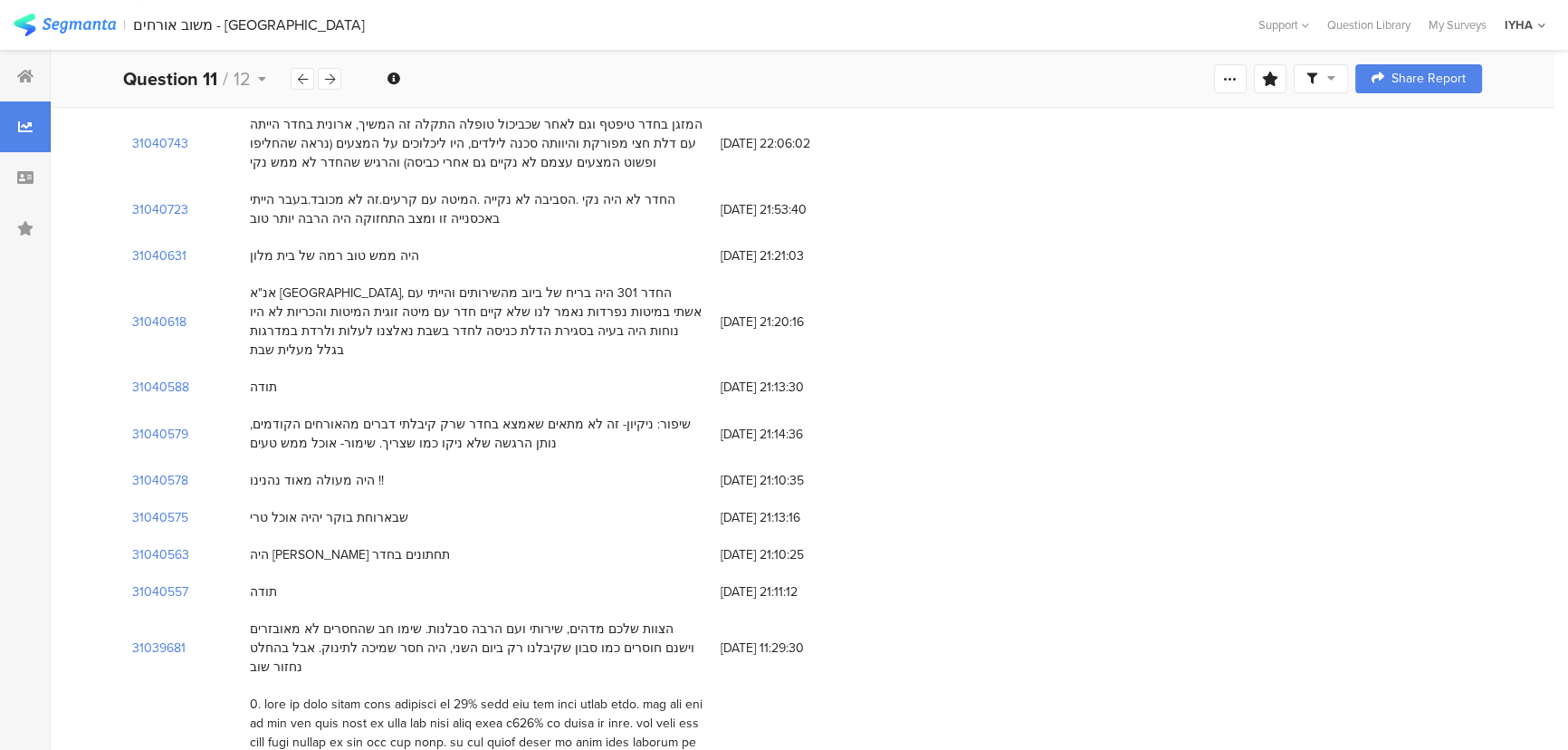
drag, startPoint x: 388, startPoint y: 493, endPoint x: 237, endPoint y: 505, distance: 151.5
click at [237, 505] on div "31040575 שבארוחת בוקר יהיה אוכל טרי 16/08/2025 at 21:13:16" at bounding box center [801, 518] width 1358 height 37
click at [238, 503] on div "31040575" at bounding box center [182, 518] width 118 height 37
drag, startPoint x: 246, startPoint y: 500, endPoint x: 397, endPoint y: 498, distance: 151.0
click at [397, 499] on div "שבארוחת בוקר יהיה אוכל טרי" at bounding box center [476, 518] width 471 height 37
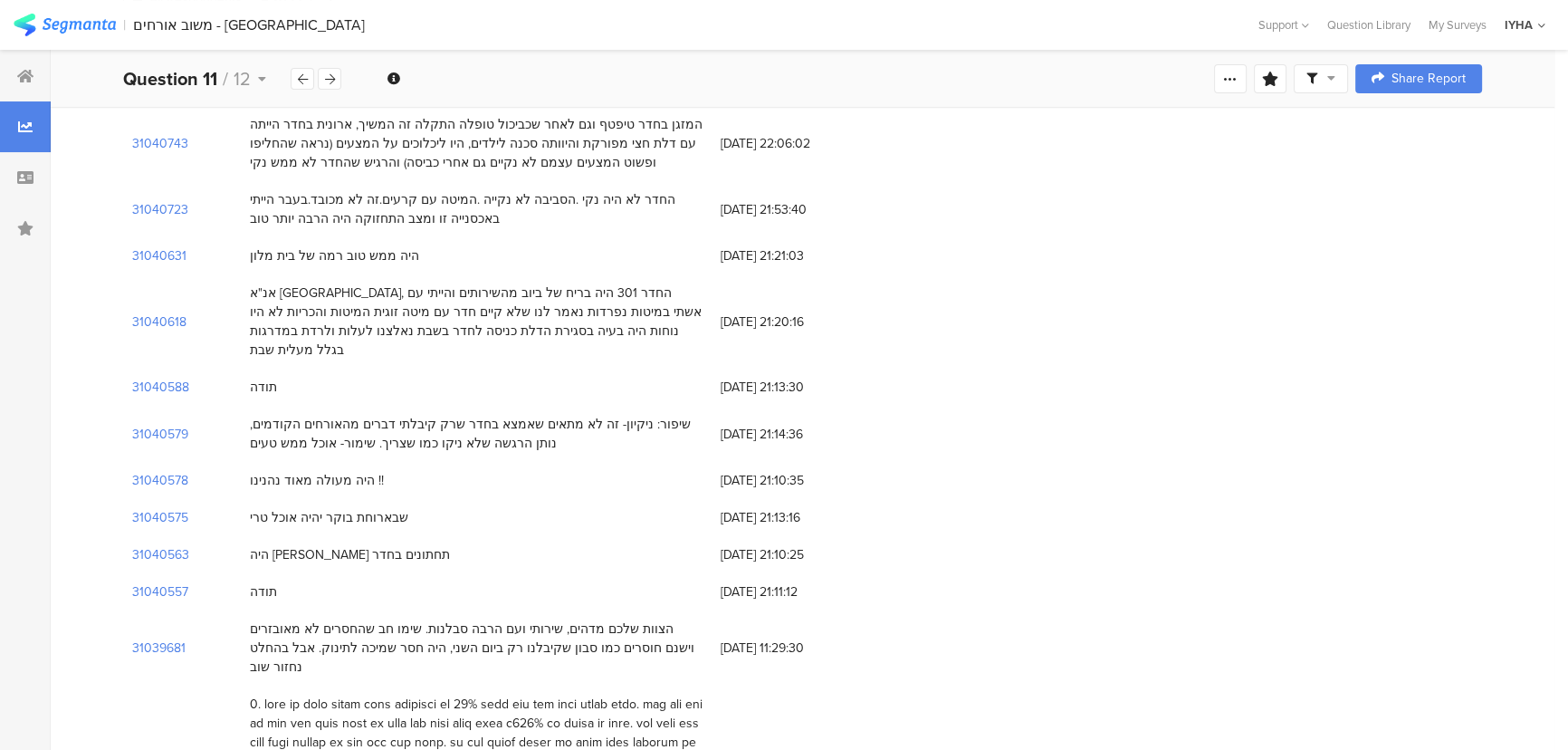
copy div "שבארוחת בוקר יהיה אוכל טרי"
click at [1470, 537] on div "31040563 היה לי תחתונים בחדר 16/08/2025 at 21:10:25" at bounding box center [801, 554] width 1358 height 37
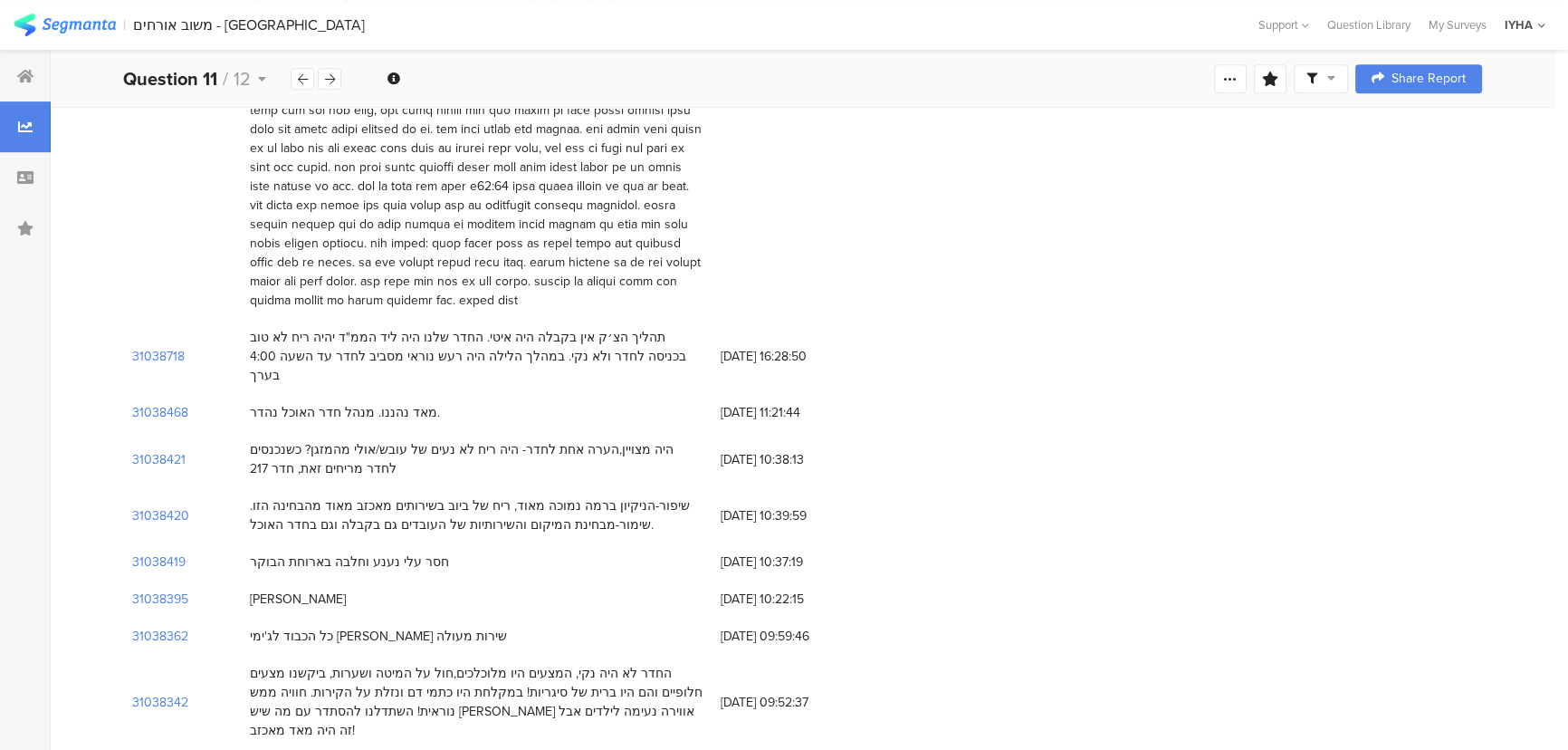
scroll to position [1481, 0]
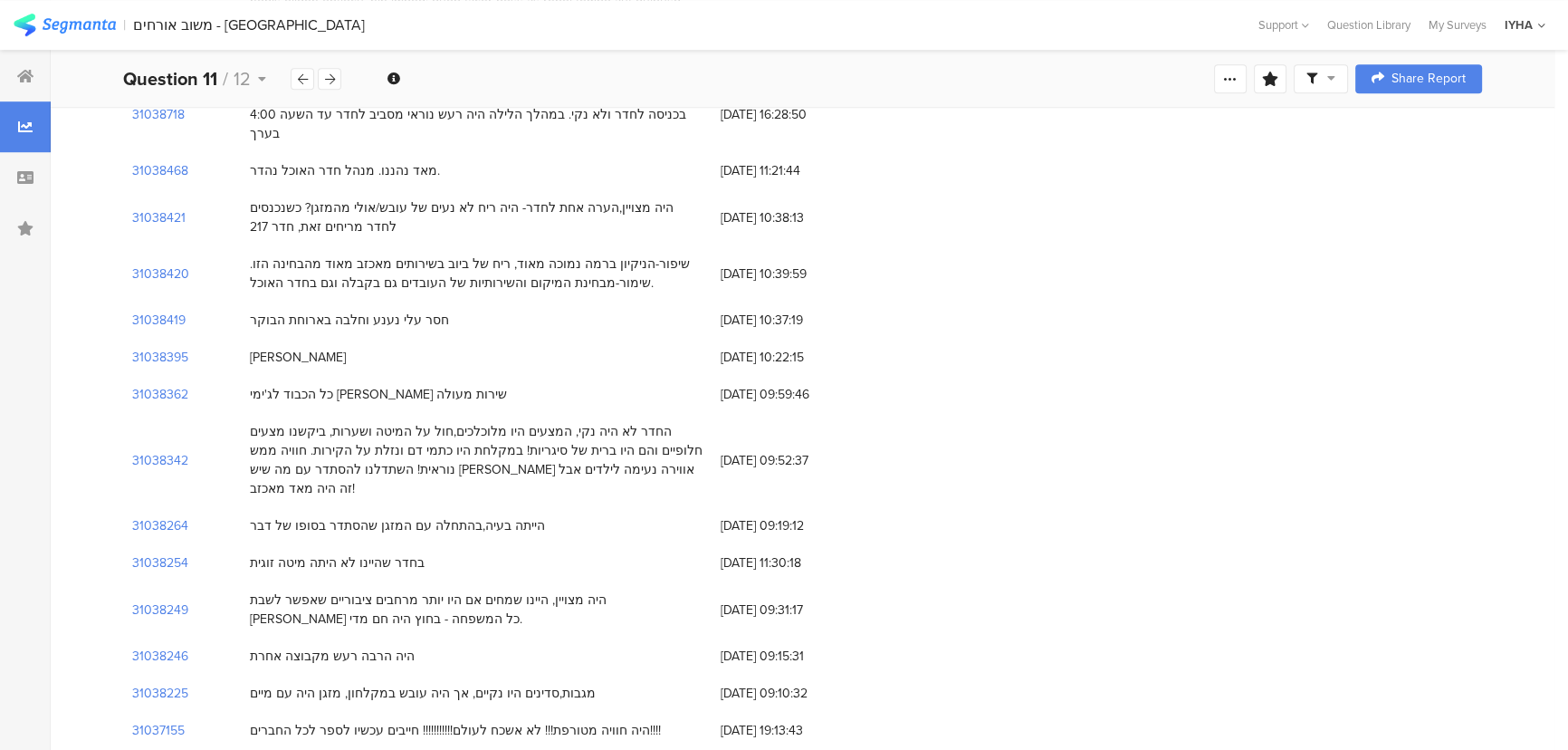
drag, startPoint x: 455, startPoint y: 239, endPoint x: 224, endPoint y: 250, distance: 231.3
click at [224, 301] on div "31038419 חסר עלי נענע וחלבה בארוחת הבוקר 15/08/2025 at 10:37:19" at bounding box center [801, 320] width 1358 height 37
copy div "חסר עלי נענע וחלבה בארוחת הבוקר"
click at [1403, 638] on div "31038246 היה הרבה רעש מקבוצה אחרת 15/08/2025 at 09:15:31" at bounding box center [801, 656] width 1358 height 37
drag, startPoint x: 408, startPoint y: 313, endPoint x: 250, endPoint y: 313, distance: 158.0
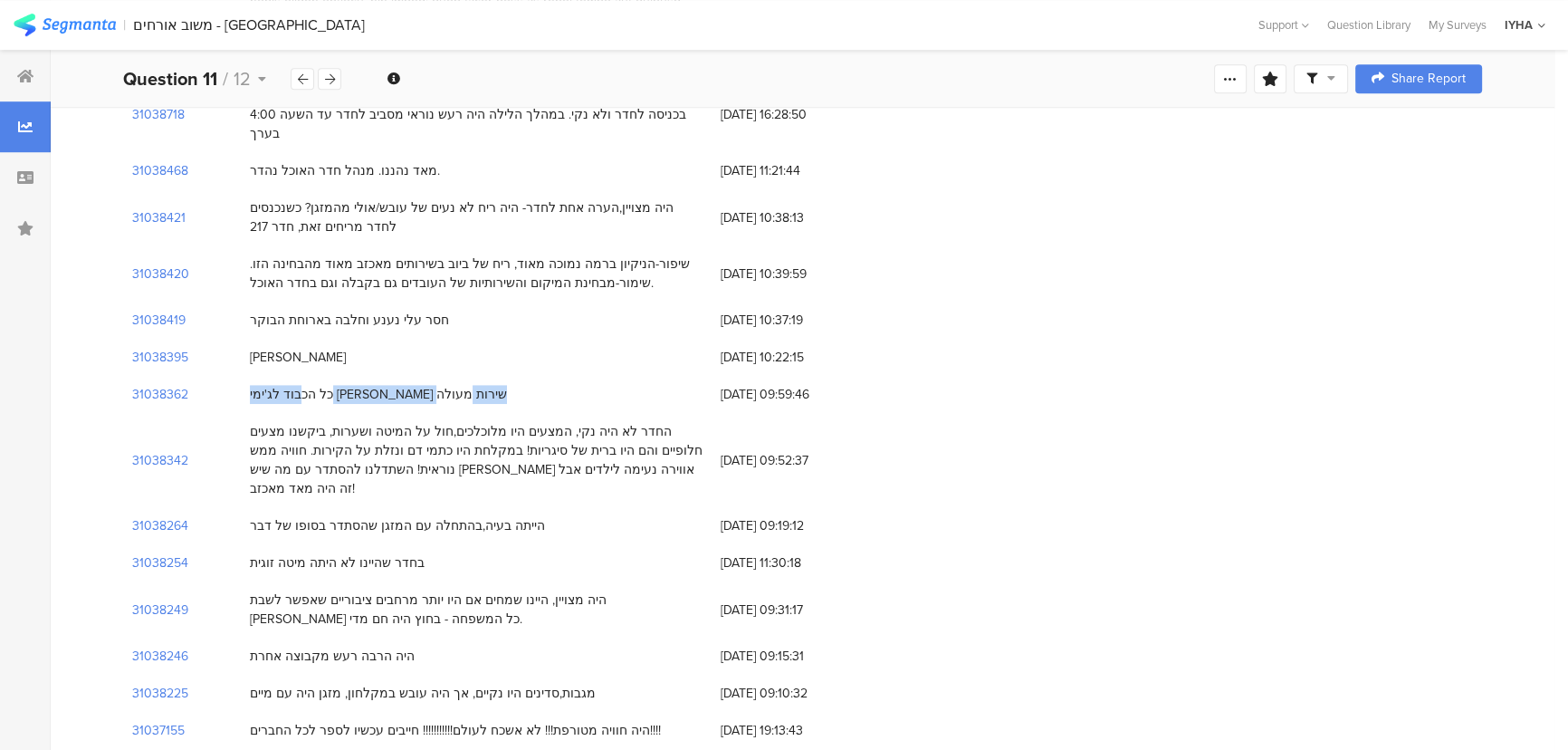
click at [250, 385] on div "כל הכבוד לג'ימי נתן שירות מעולה" at bounding box center [378, 394] width 257 height 19
copy div "כל הכבוד לג'ימי נתן שירות מעולה"
click at [1420, 413] on div "31038342 החדר לא היה נקי, המצעים היו מלוכלכים,חול על המיטה ושערות, ביקשנו מצעים…" at bounding box center [801, 460] width 1358 height 95
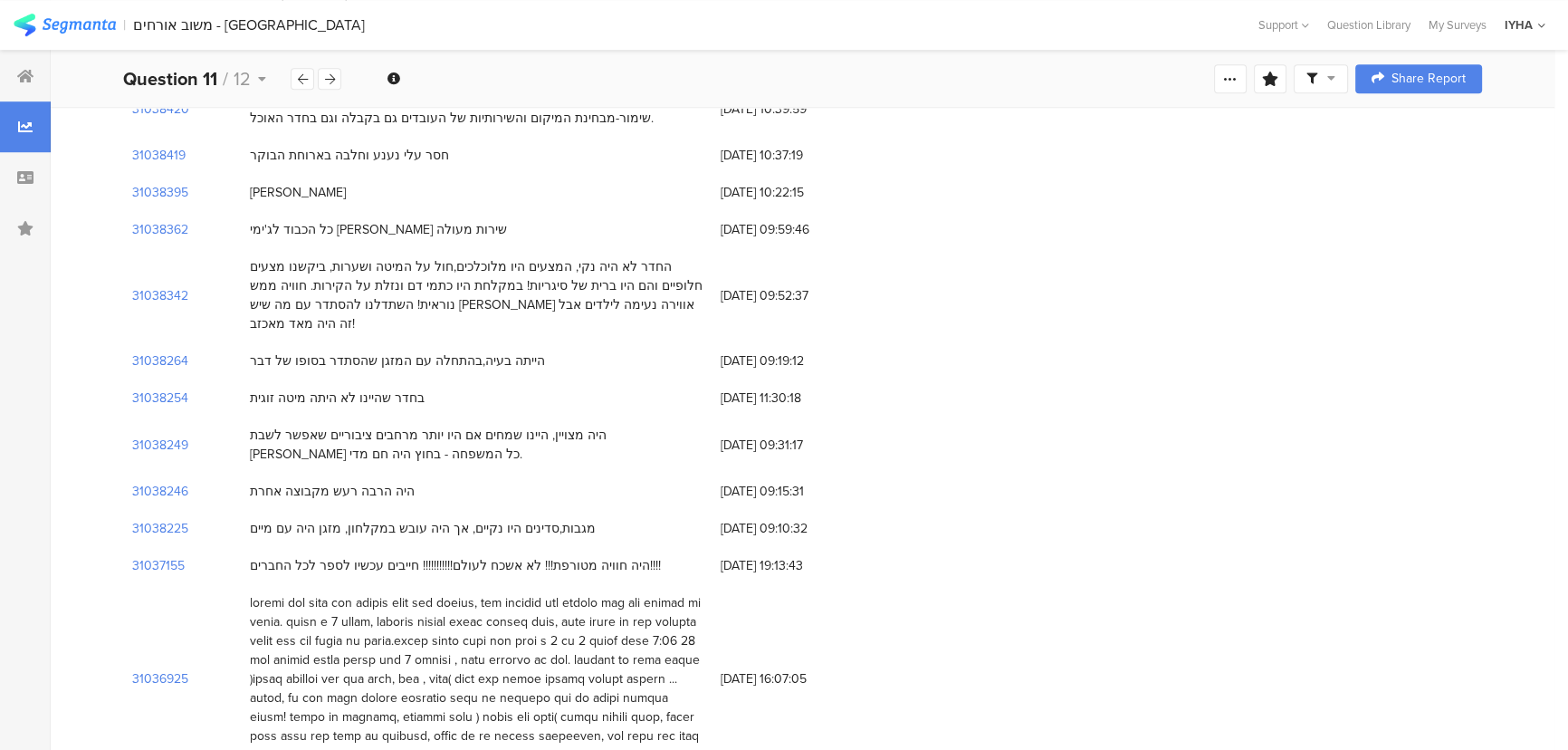
scroll to position [1811, 0]
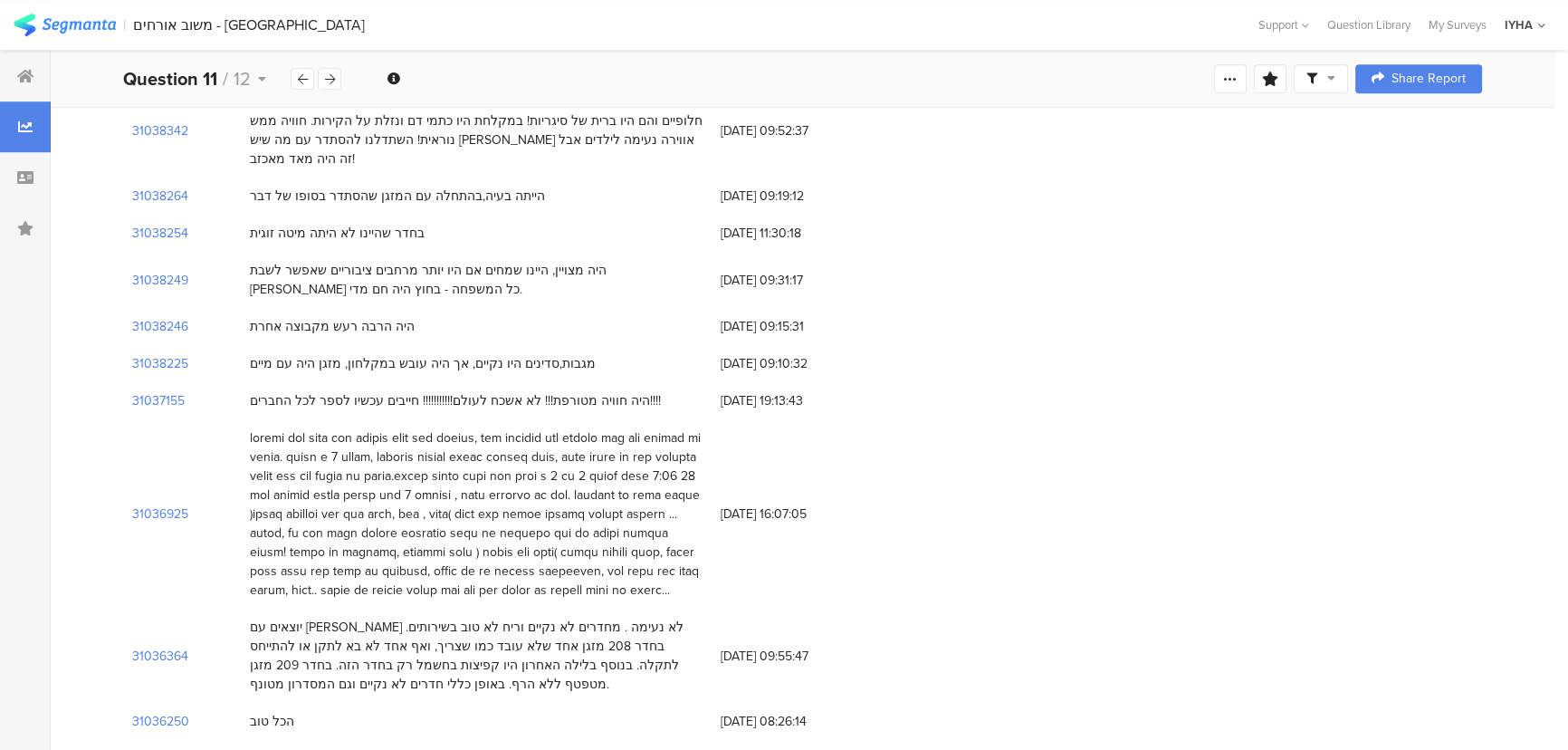
click at [308, 428] on div at bounding box center [476, 513] width 452 height 171
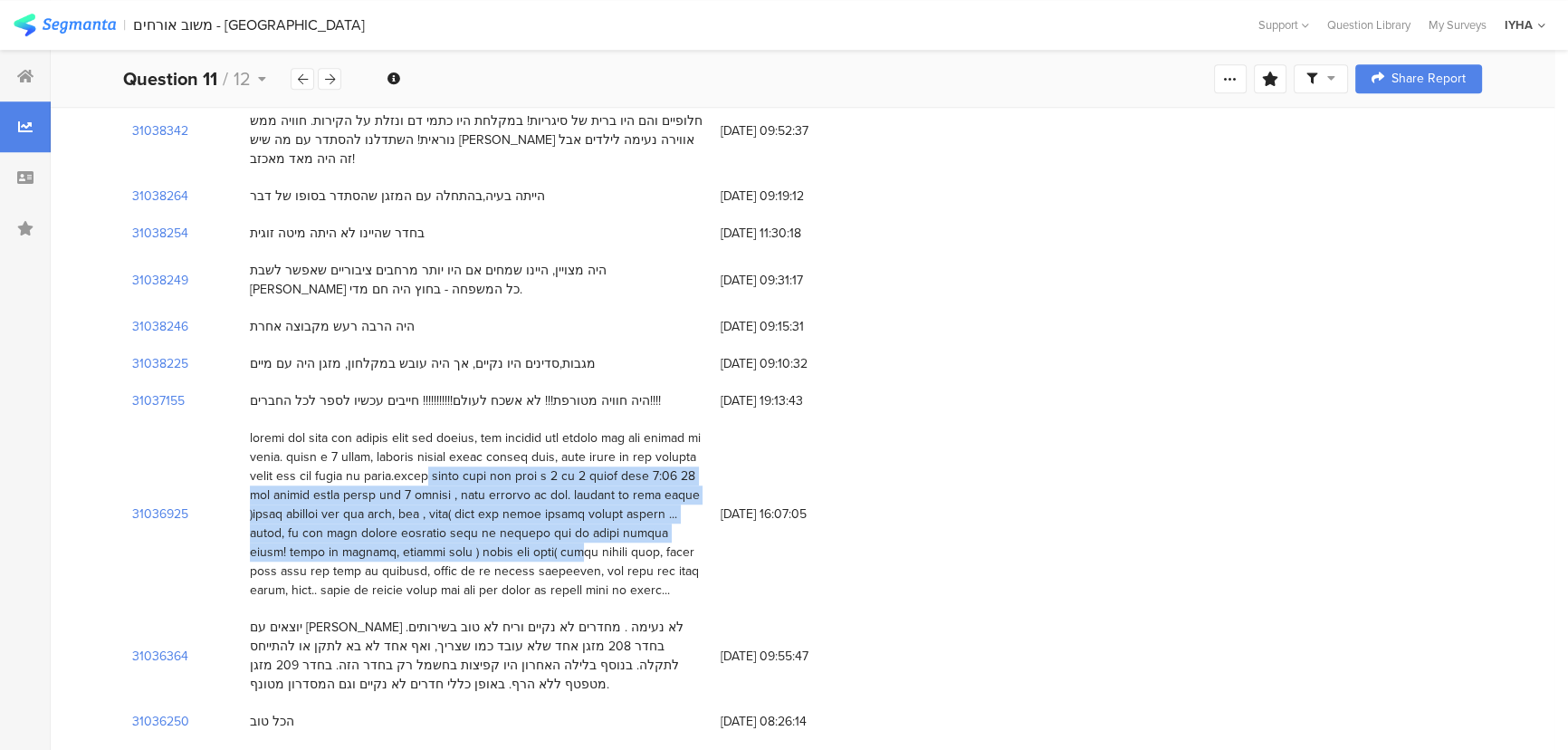
drag, startPoint x: 465, startPoint y: 374, endPoint x: 390, endPoint y: 453, distance: 108.9
click at [390, 453] on div at bounding box center [476, 513] width 452 height 171
copy div "ארוחת הבוקר היתה בין השעו ת 7 עד 9 ירדנו בשעה 8:30 12 איש ונכנסו איתנו לפחות עו…"
click at [585, 428] on div at bounding box center [476, 513] width 452 height 171
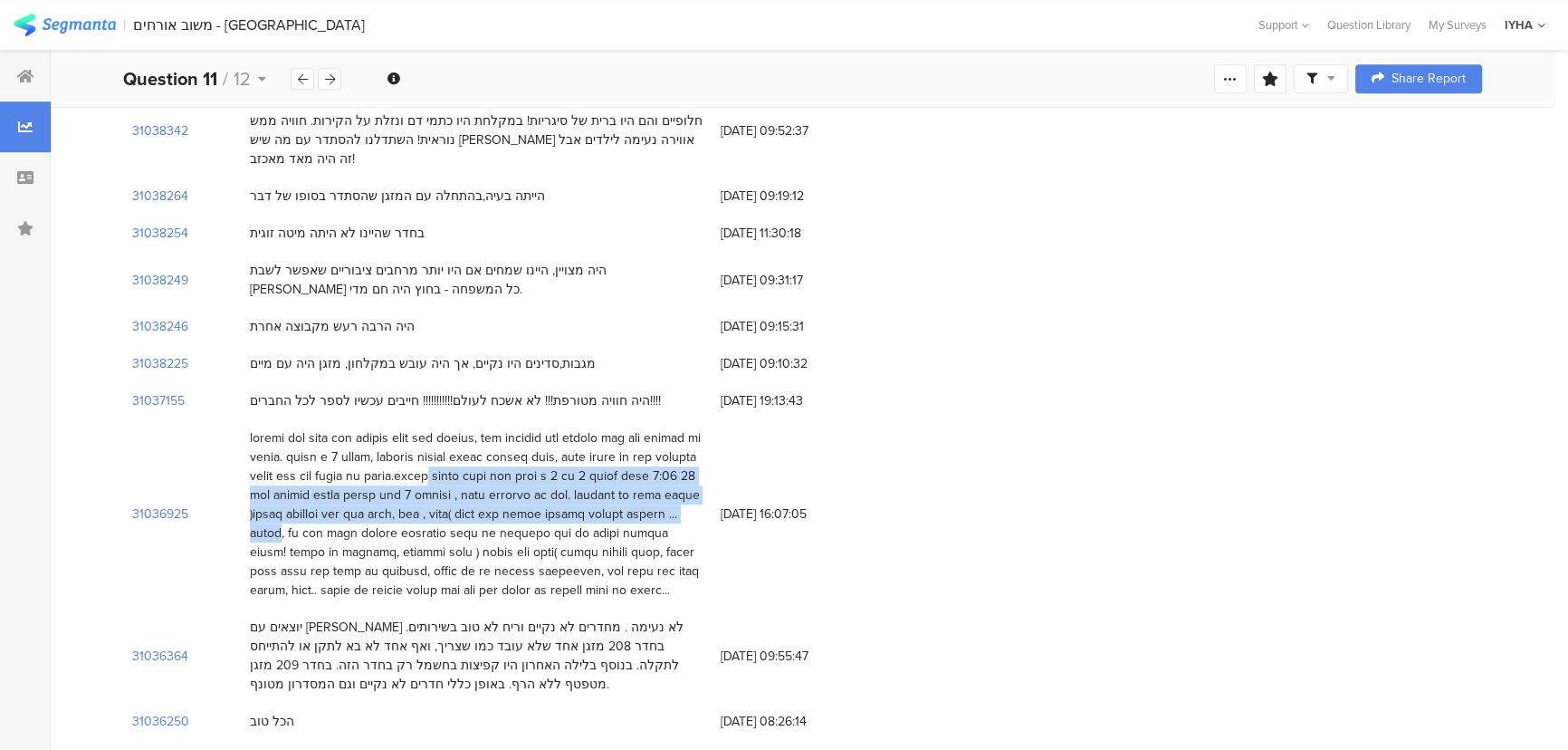
drag, startPoint x: 623, startPoint y: 429, endPoint x: 468, endPoint y: 372, distance: 165.1
click at [468, 428] on div at bounding box center [476, 513] width 452 height 171
copy div "ארוחת הבוקר היתה בין השעו ת 7 עד 9 ירדנו בשעה 8:30 12 איש ונכנסו איתנו לפחות עו…"
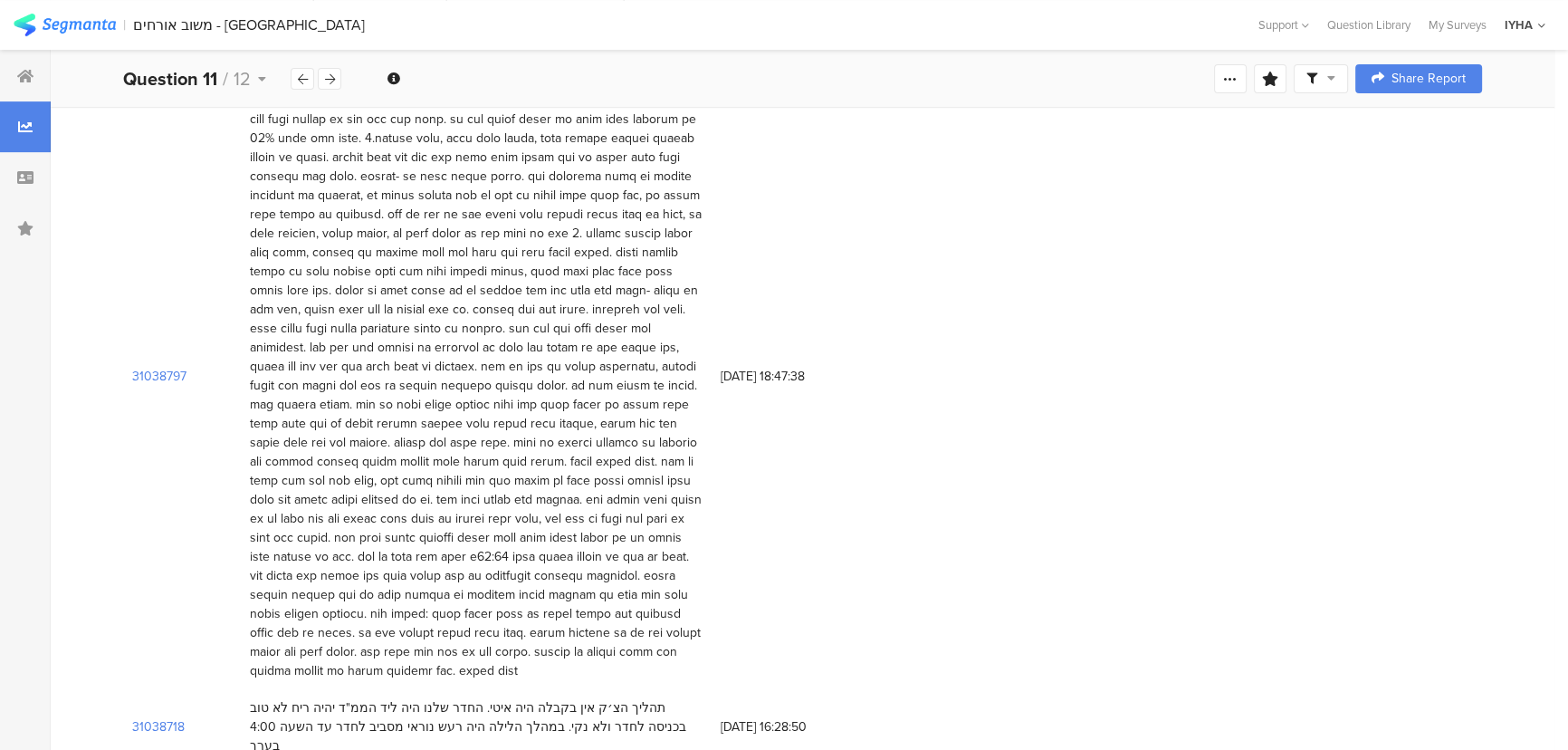
scroll to position [576, 0]
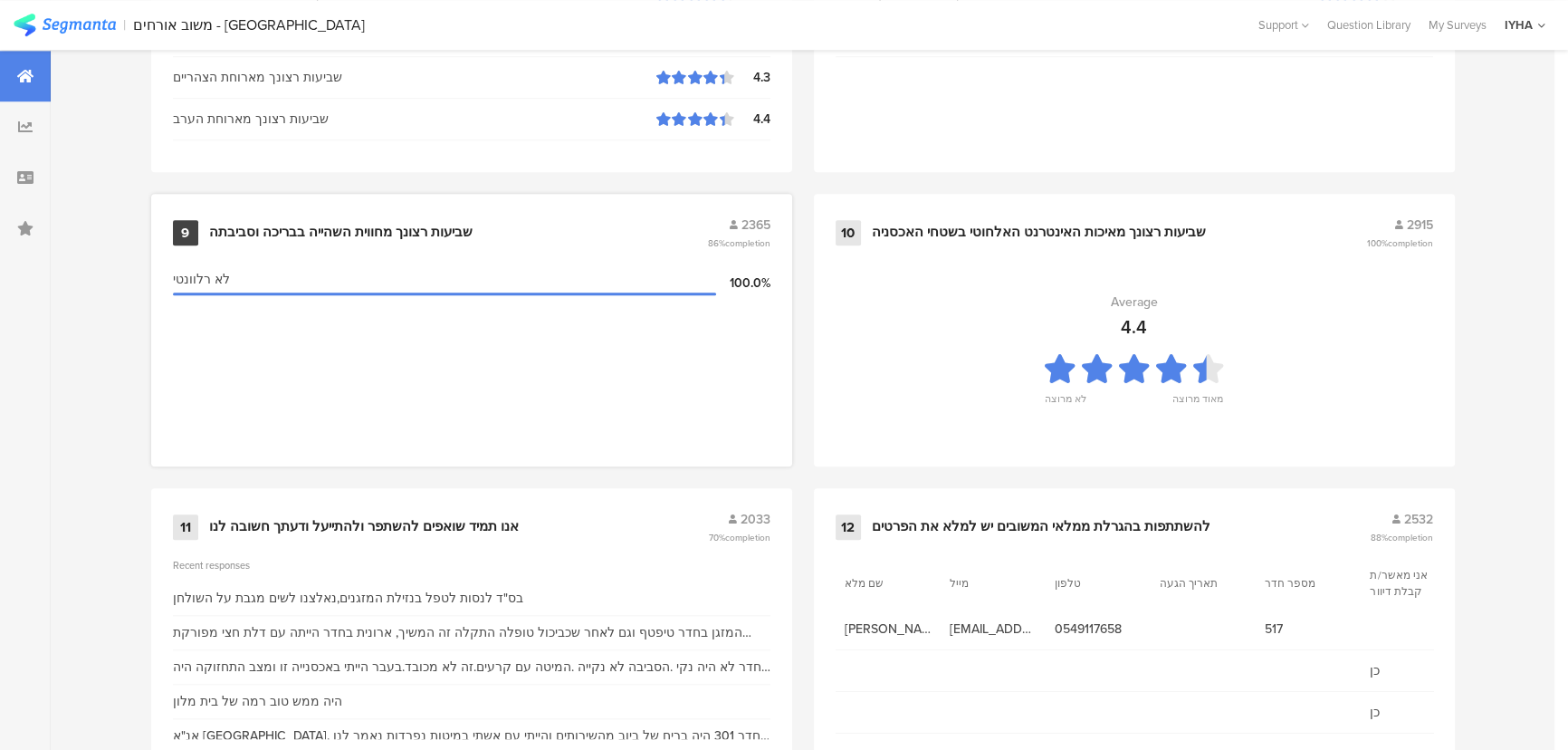
scroll to position [1902, 0]
